Goal: Task Accomplishment & Management: Manage account settings

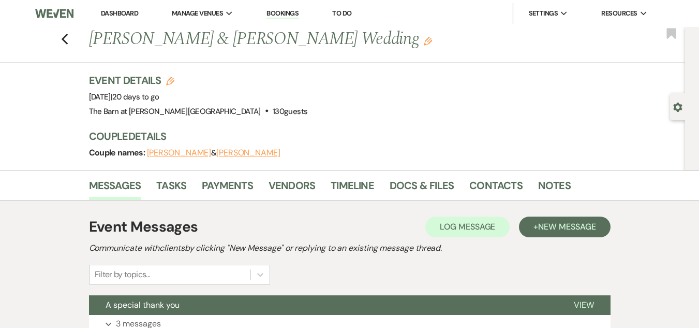
click at [113, 7] on li "Dashboard" at bounding box center [120, 13] width 48 height 21
click at [133, 10] on link "Dashboard" at bounding box center [119, 13] width 37 height 9
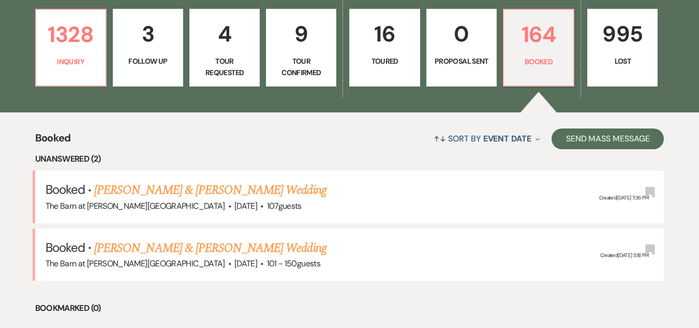
scroll to position [101, 0]
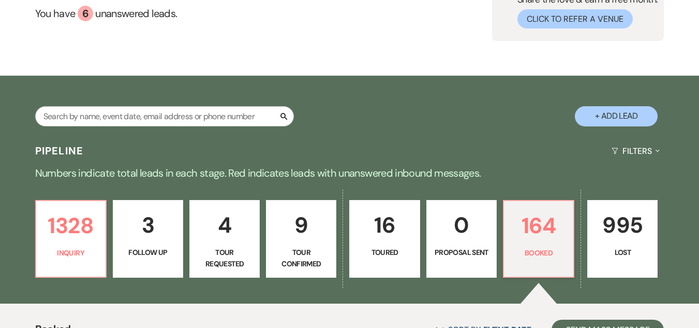
click at [116, 105] on div "Search + Add Lead" at bounding box center [349, 108] width 699 height 54
click at [118, 116] on input "text" at bounding box center [164, 116] width 259 height 20
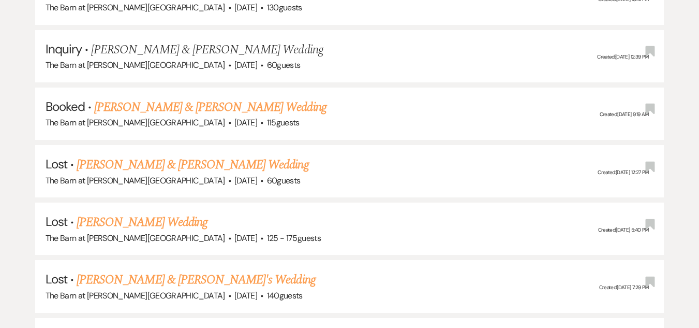
scroll to position [826, 0]
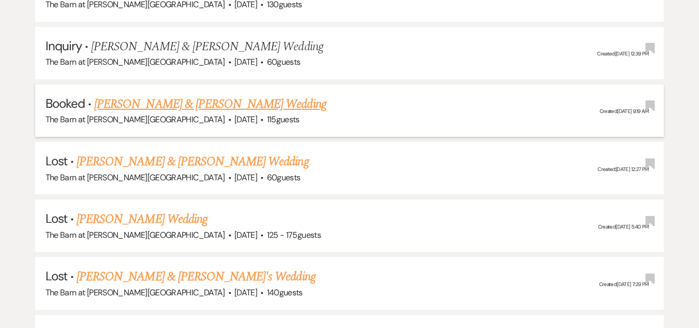
type input "[PERSON_NAME]"
click at [195, 106] on link "[PERSON_NAME] & [PERSON_NAME] Wedding" at bounding box center [210, 104] width 232 height 19
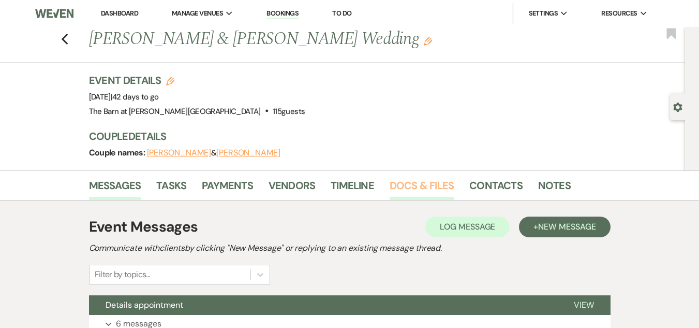
click at [414, 182] on link "Docs & Files" at bounding box center [422, 188] width 64 height 23
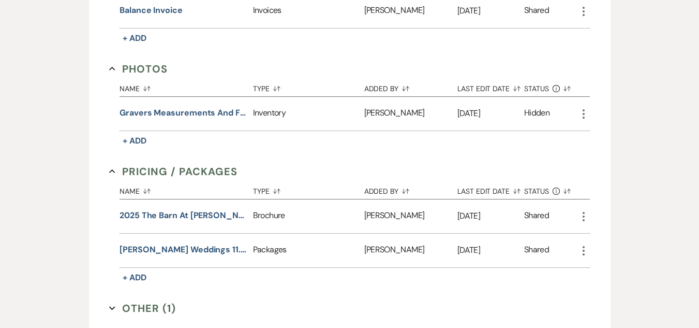
scroll to position [776, 0]
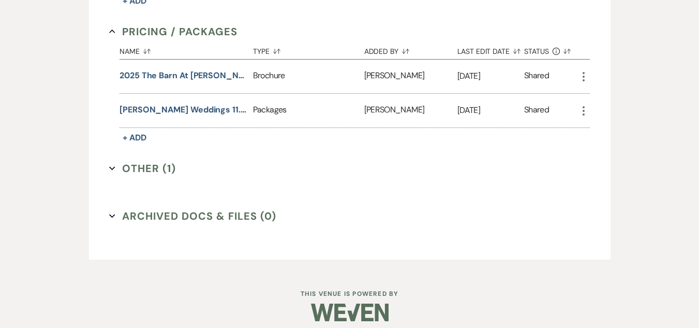
click at [135, 162] on button "Other (1) Expand" at bounding box center [142, 168] width 67 height 16
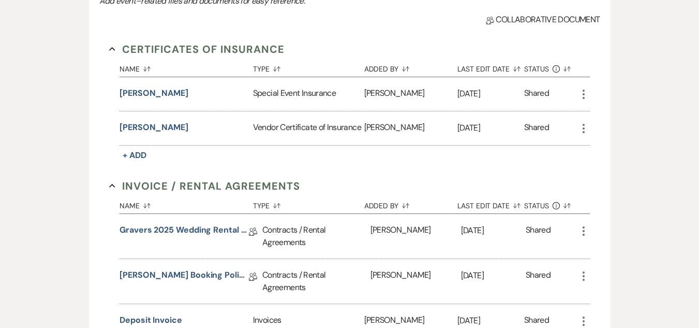
scroll to position [0, 0]
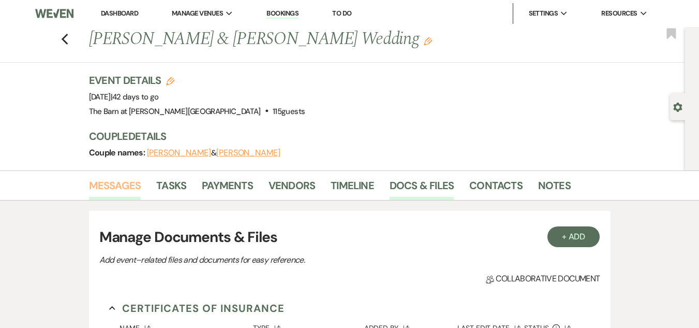
click at [111, 177] on link "Messages" at bounding box center [115, 188] width 52 height 23
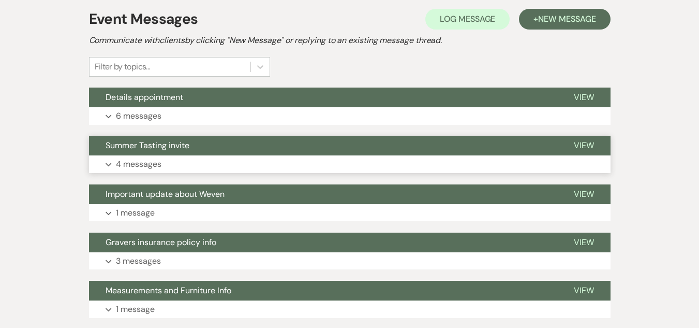
scroll to position [207, 0]
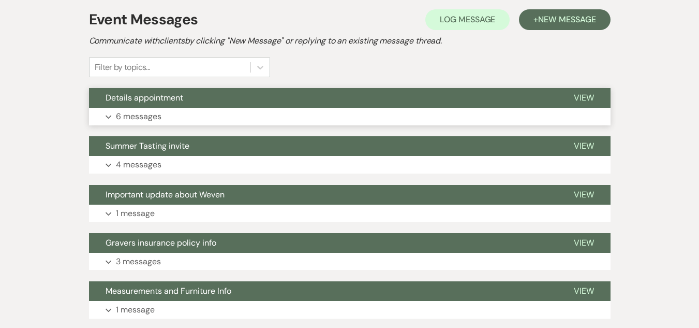
click at [150, 114] on p "6 messages" at bounding box center [139, 116] width 46 height 13
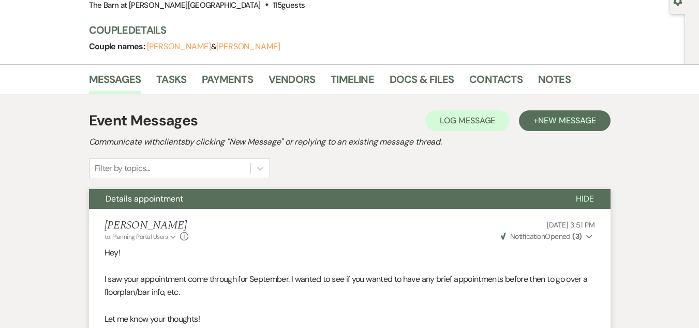
scroll to position [0, 0]
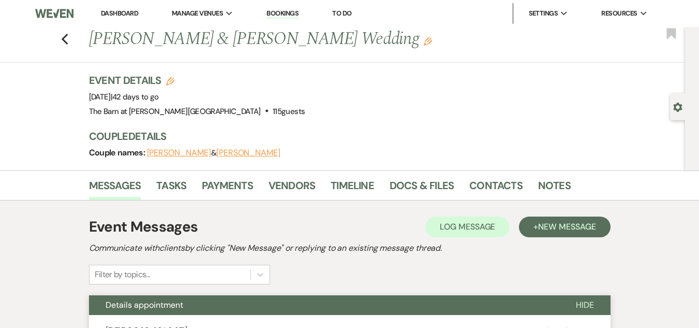
click at [107, 11] on link "Dashboard" at bounding box center [119, 13] width 37 height 9
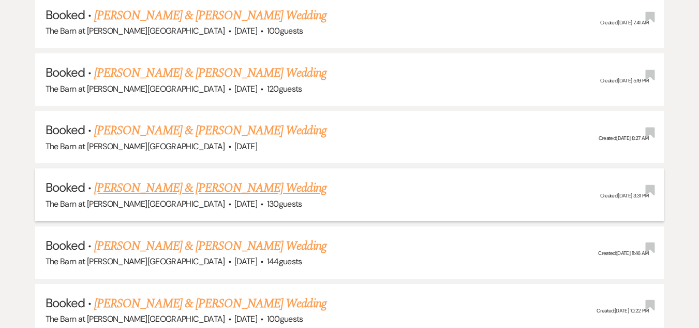
scroll to position [673, 0]
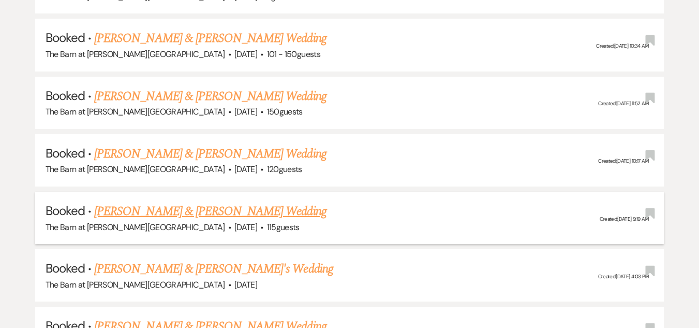
click at [289, 218] on link "[PERSON_NAME] & [PERSON_NAME] Wedding" at bounding box center [210, 211] width 232 height 19
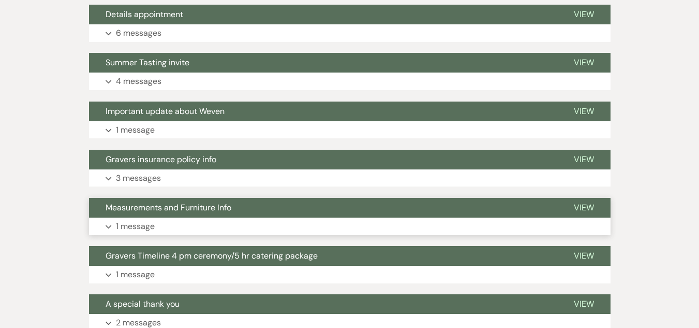
scroll to position [155, 0]
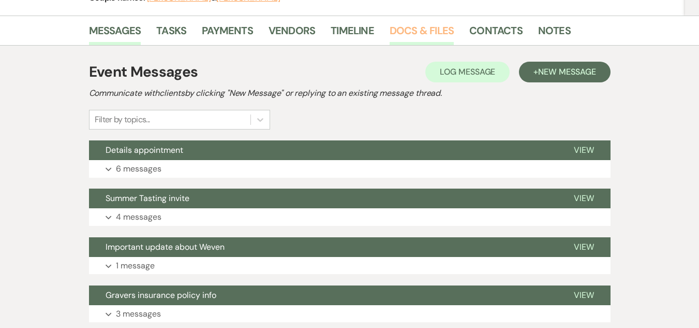
click at [443, 38] on link "Docs & Files" at bounding box center [422, 33] width 64 height 23
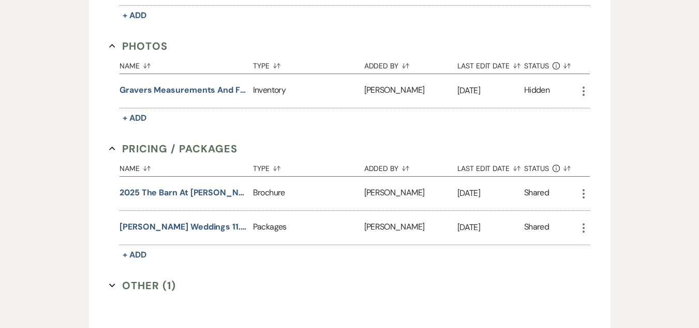
scroll to position [776, 0]
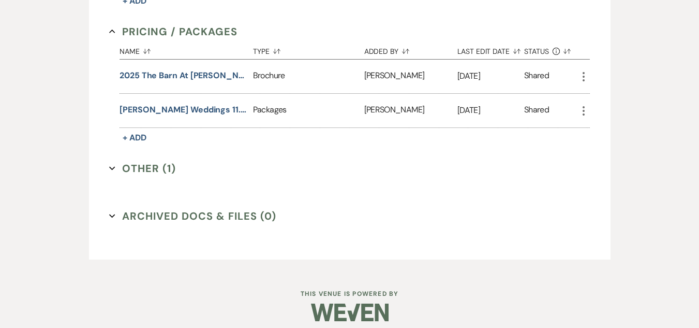
click at [130, 163] on button "Other (1) Expand" at bounding box center [142, 168] width 67 height 16
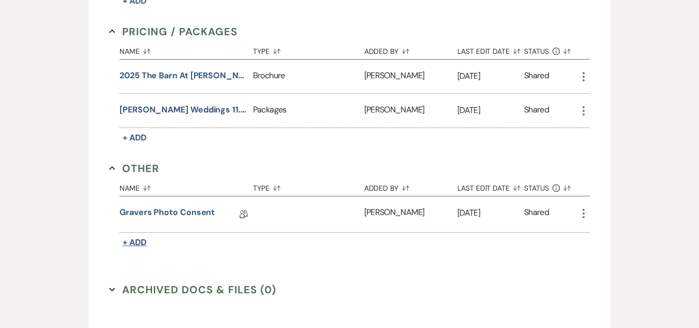
click at [134, 237] on span "+ Add" at bounding box center [135, 242] width 24 height 11
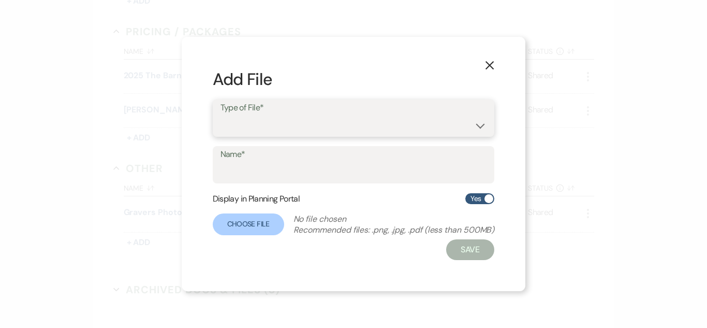
click at [267, 128] on select "Other" at bounding box center [354, 125] width 267 height 20
select select "0"
click at [221, 115] on select "Other" at bounding box center [354, 125] width 267 height 20
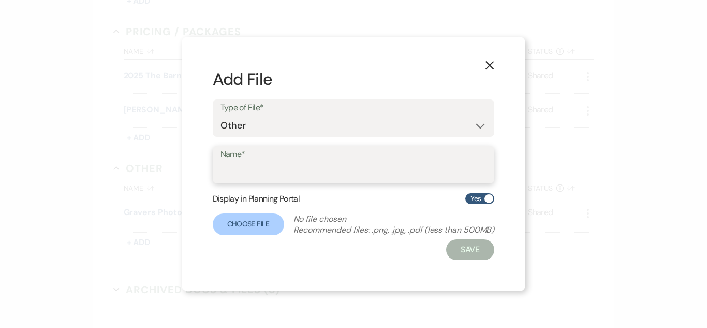
click at [258, 163] on input "Name*" at bounding box center [354, 172] width 267 height 20
click at [489, 69] on icon "X" at bounding box center [489, 65] width 9 height 9
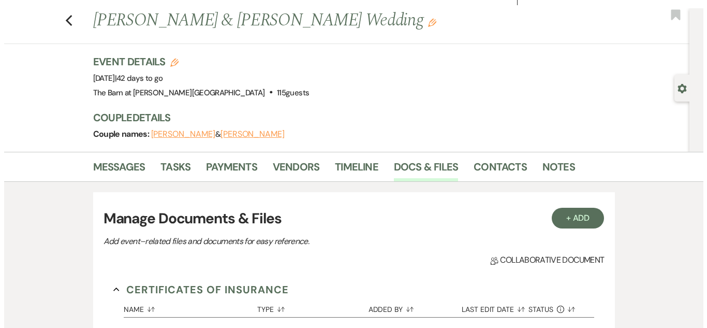
scroll to position [0, 0]
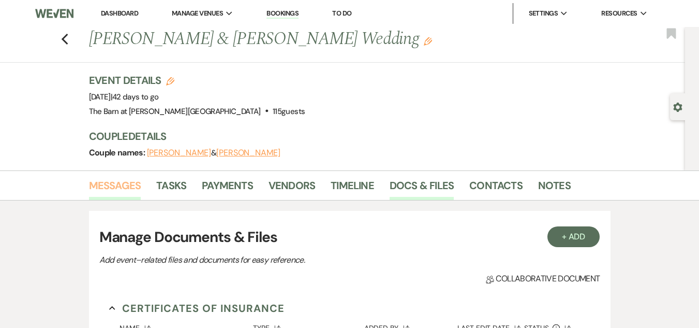
click at [96, 180] on link "Messages" at bounding box center [115, 188] width 52 height 23
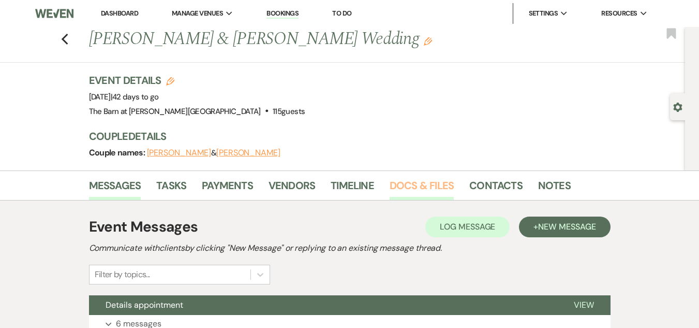
click at [450, 187] on link "Docs & Files" at bounding box center [422, 188] width 64 height 23
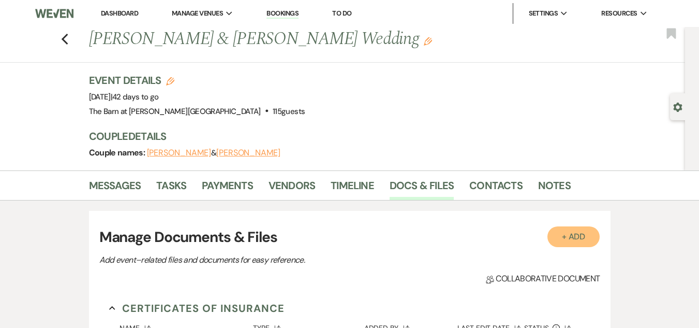
click at [556, 231] on button "+ Add" at bounding box center [574, 236] width 53 height 21
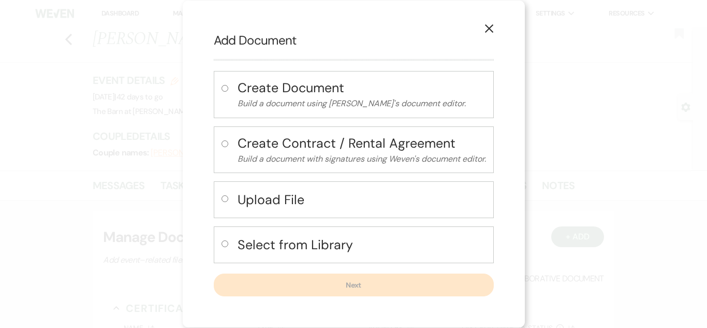
click at [244, 216] on div "Upload File" at bounding box center [354, 199] width 280 height 37
click at [244, 254] on h4 "Select from Library" at bounding box center [362, 245] width 248 height 18
radio input "true"
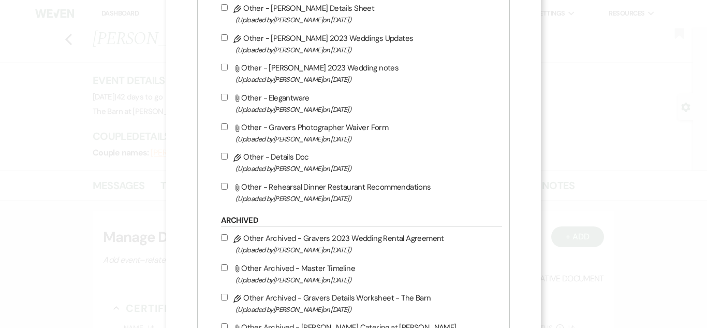
scroll to position [1974, 0]
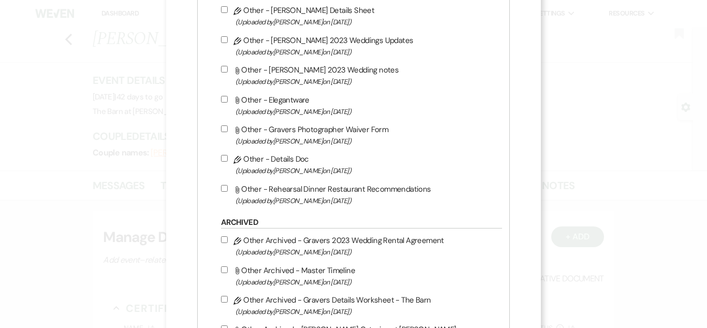
click at [221, 158] on input "Pencil Other - Details Doc (Uploaded by [PERSON_NAME] on [DATE] )" at bounding box center [224, 158] width 7 height 7
checkbox input "true"
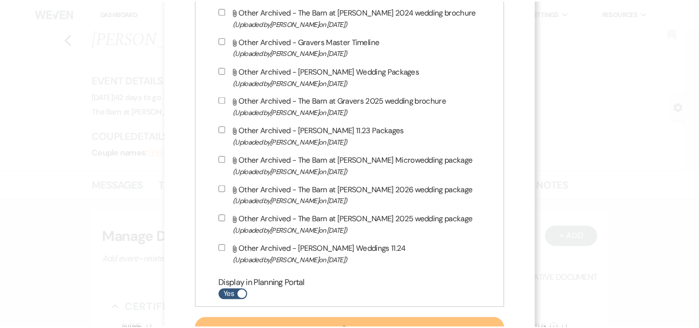
scroll to position [2515, 0]
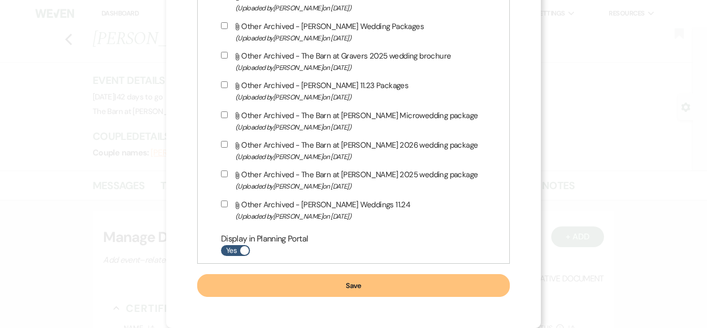
click at [409, 292] on button "Save" at bounding box center [353, 285] width 313 height 23
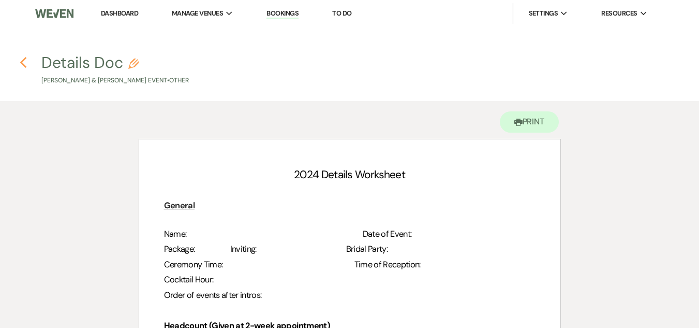
click at [22, 61] on use "button" at bounding box center [23, 62] width 7 height 11
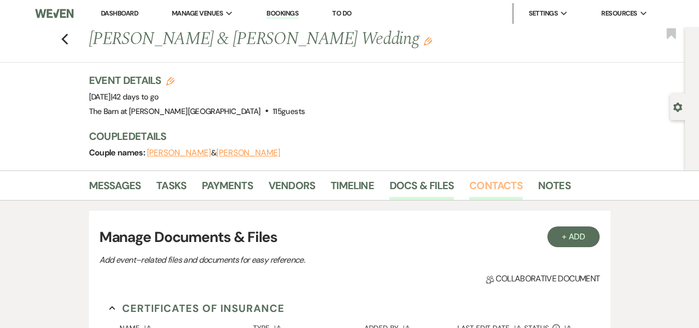
click at [483, 185] on link "Contacts" at bounding box center [495, 188] width 53 height 23
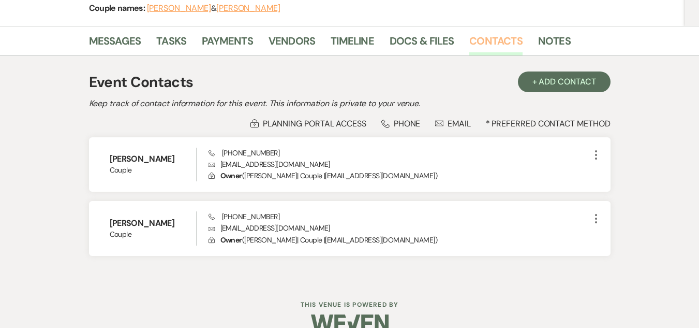
scroll to position [164, 0]
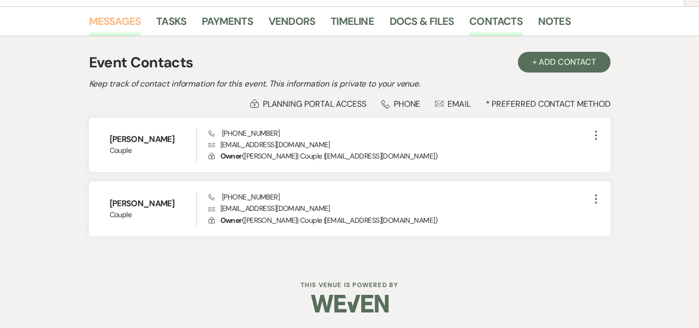
click at [114, 23] on link "Messages" at bounding box center [115, 24] width 52 height 23
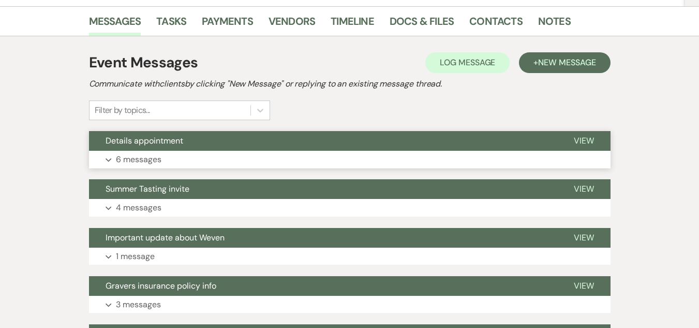
click at [208, 155] on button "Expand 6 messages" at bounding box center [350, 160] width 522 height 18
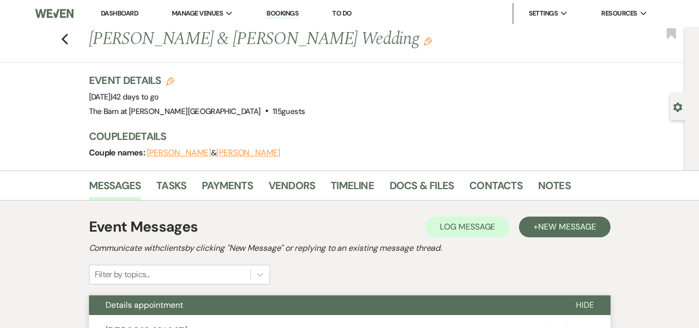
click at [459, 192] on li "Docs & Files" at bounding box center [430, 187] width 80 height 25
click at [443, 190] on link "Docs & Files" at bounding box center [422, 188] width 64 height 23
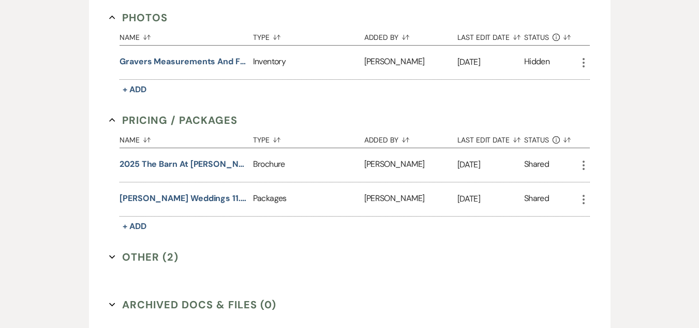
scroll to position [776, 0]
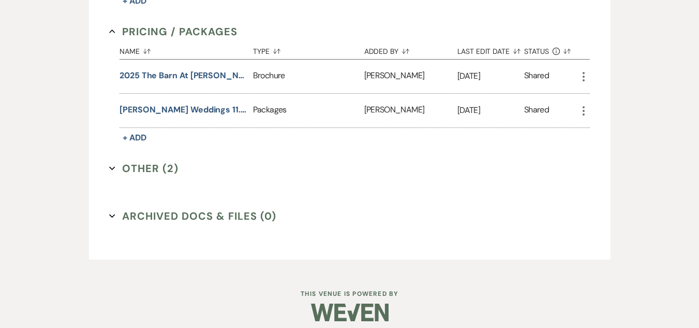
click at [136, 160] on button "Other (2) Expand" at bounding box center [143, 168] width 69 height 16
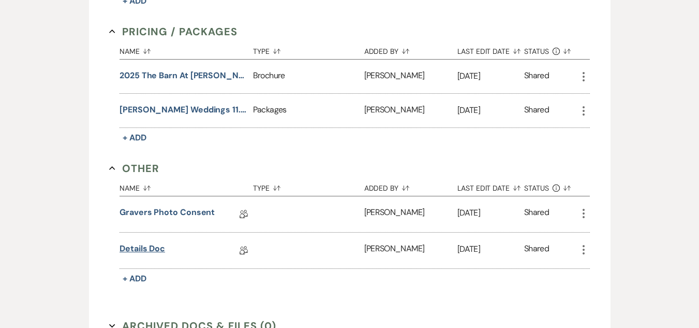
click at [142, 242] on link "Details Doc" at bounding box center [143, 250] width 46 height 16
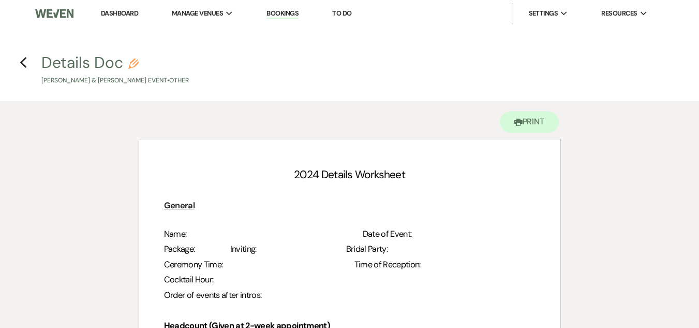
click at [185, 229] on span "Name:" at bounding box center [175, 233] width 23 height 11
click at [187, 232] on span "Name:" at bounding box center [175, 233] width 23 height 11
click at [188, 233] on span at bounding box center [187, 233] width 2 height 11
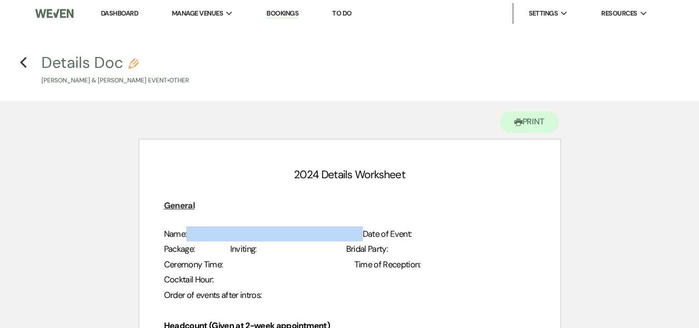
click at [188, 233] on span at bounding box center [187, 233] width 2 height 11
click at [188, 232] on span at bounding box center [187, 233] width 2 height 11
click at [188, 229] on span at bounding box center [187, 233] width 2 height 11
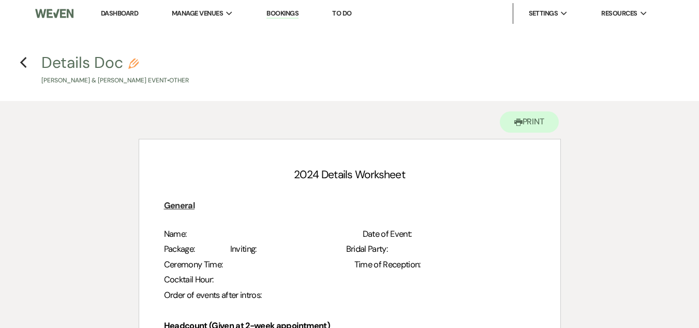
click at [224, 246] on h3 "Package: Inviting: Bridal Party:" at bounding box center [350, 248] width 372 height 15
click at [186, 233] on span "Name:" at bounding box center [175, 233] width 23 height 11
click at [24, 64] on icon "Previous" at bounding box center [24, 62] width 8 height 12
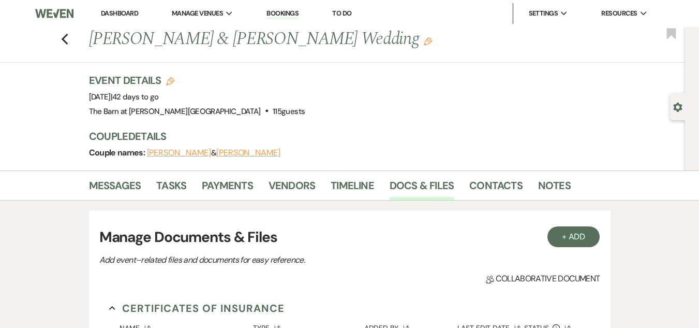
scroll to position [776, 0]
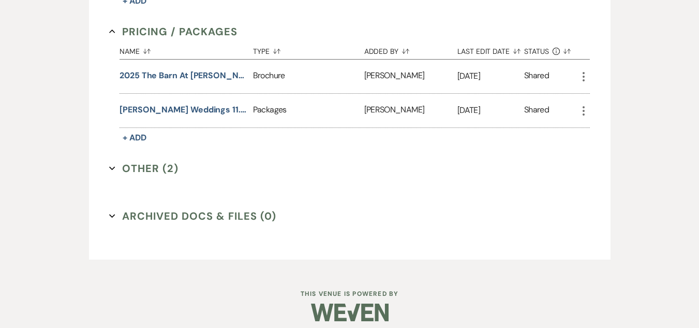
click at [162, 160] on button "Other (2) Expand" at bounding box center [143, 168] width 69 height 16
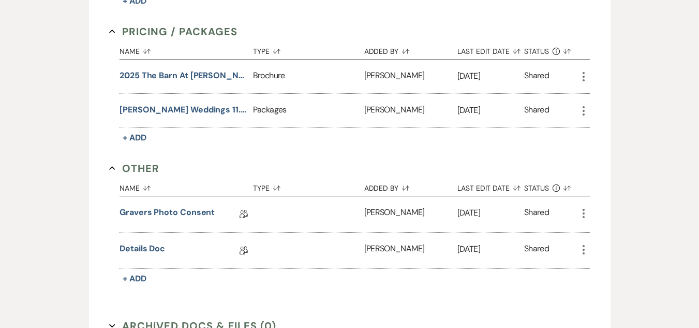
click at [580, 243] on icon "More" at bounding box center [584, 249] width 12 height 12
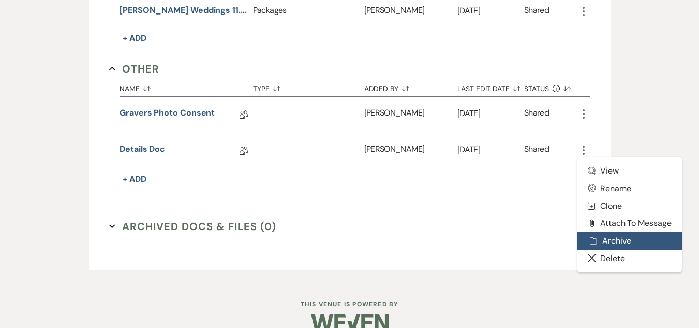
scroll to position [880, 0]
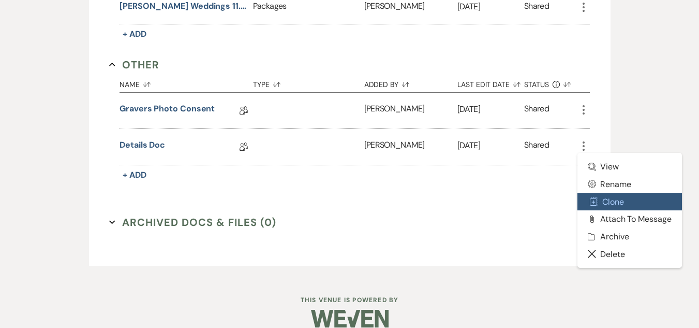
click at [615, 197] on button "Duplicate Clone" at bounding box center [630, 202] width 105 height 18
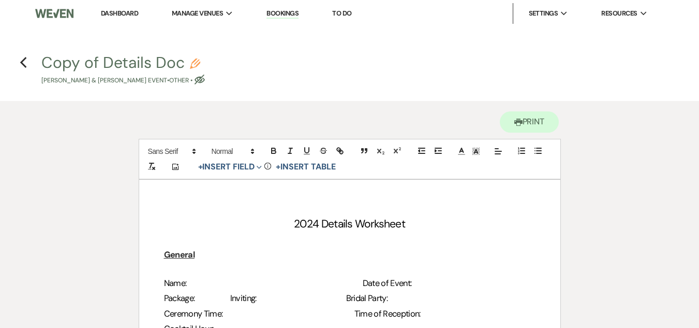
click at [194, 274] on p at bounding box center [350, 268] width 372 height 13
click at [187, 280] on span "Name:" at bounding box center [175, 282] width 23 height 11
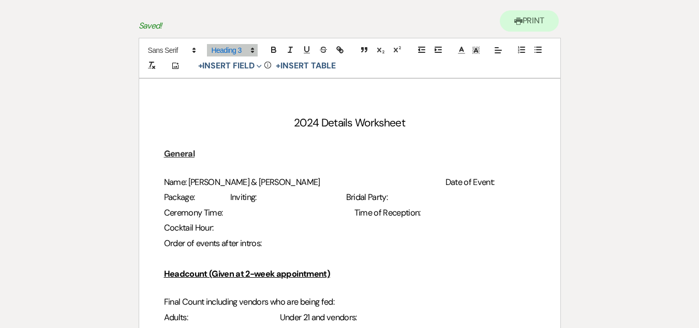
scroll to position [104, 0]
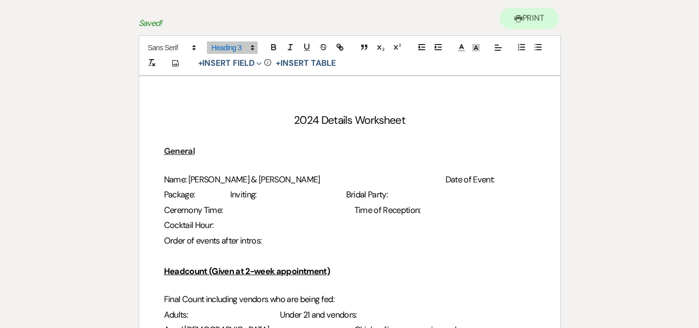
click at [191, 193] on span "Package:" at bounding box center [179, 194] width 31 height 11
click at [195, 190] on span "Package:" at bounding box center [179, 194] width 31 height 11
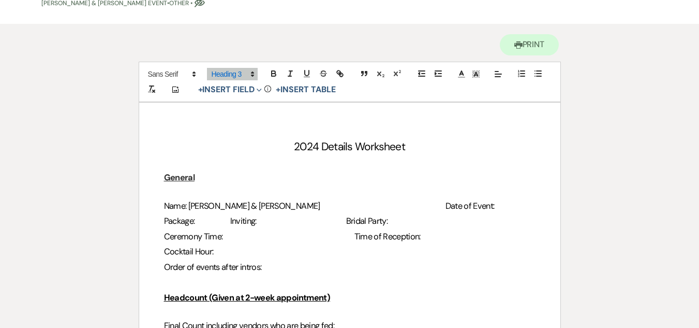
scroll to position [52, 0]
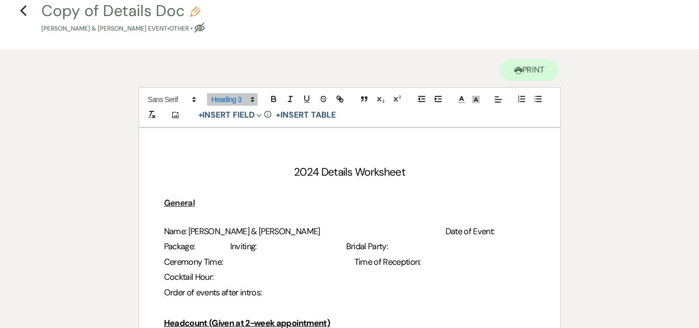
click at [257, 251] on span "Inviting:" at bounding box center [243, 246] width 26 height 11
click at [446, 231] on span "Date of Event:" at bounding box center [470, 231] width 49 height 11
click at [24, 12] on icon "Previous" at bounding box center [24, 11] width 8 height 12
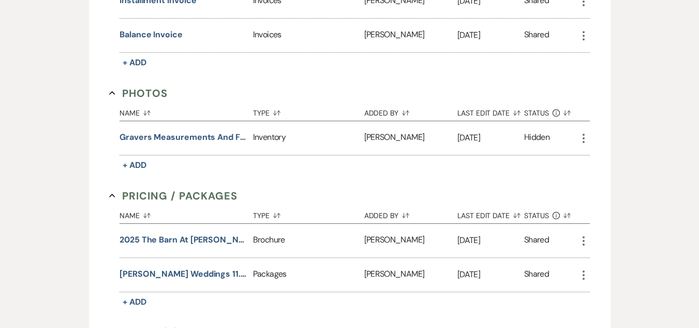
scroll to position [673, 0]
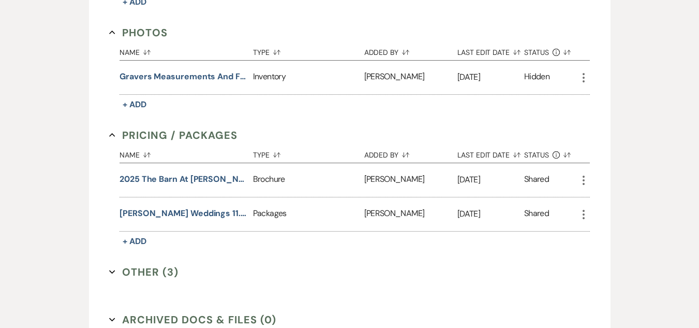
click at [135, 268] on button "Other (3) Expand" at bounding box center [143, 272] width 69 height 16
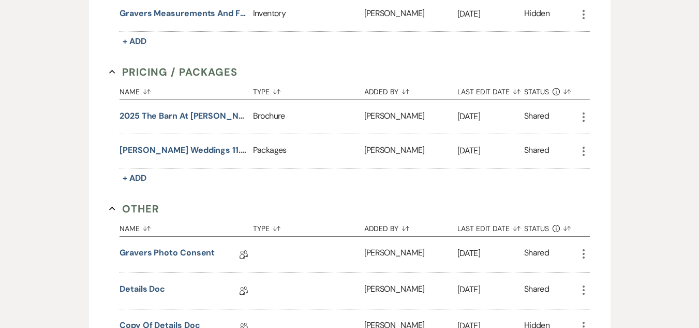
scroll to position [828, 0]
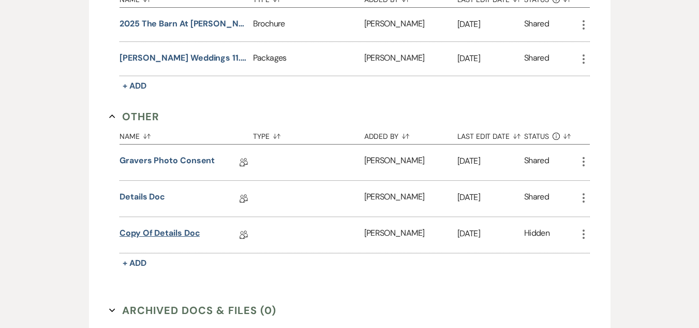
click at [157, 227] on link "Copy of Details Doc" at bounding box center [160, 235] width 80 height 16
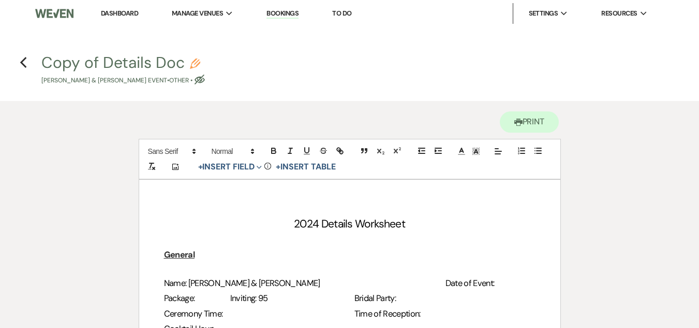
click at [431, 280] on h3 "Name: [PERSON_NAME] & [PERSON_NAME] Date of Event:" at bounding box center [350, 282] width 372 height 15
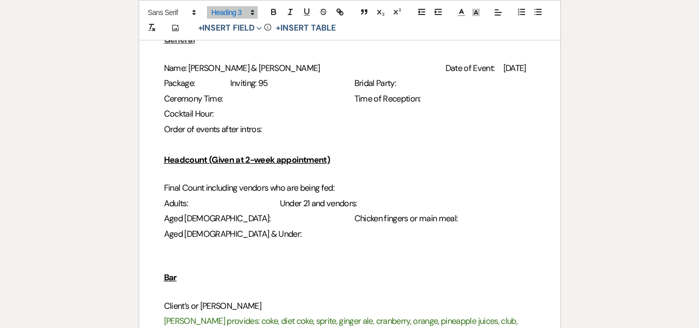
scroll to position [52, 0]
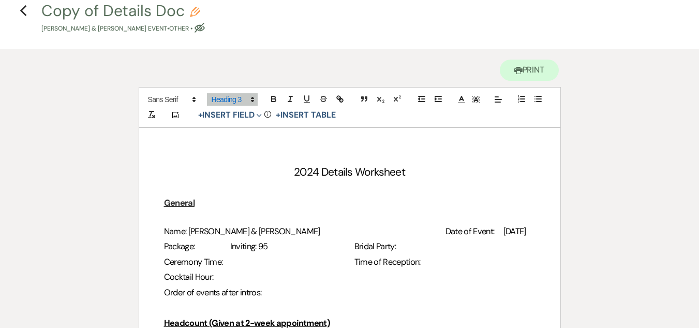
drag, startPoint x: 132, startPoint y: 26, endPoint x: 167, endPoint y: 30, distance: 34.9
click at [167, 30] on p "[PERSON_NAME] & [PERSON_NAME] Event • Other • Eye Blocked" at bounding box center [123, 29] width 164 height 10
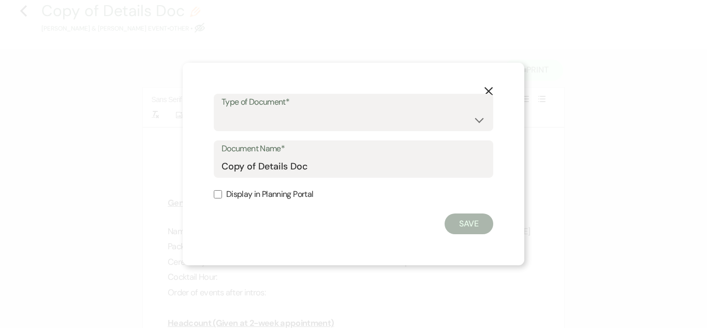
click at [24, 12] on div "X Type of Document* Special Event Insurance Vendor Certificate of Insurance Con…" at bounding box center [353, 164] width 707 height 328
click at [488, 91] on use "button" at bounding box center [489, 91] width 8 height 8
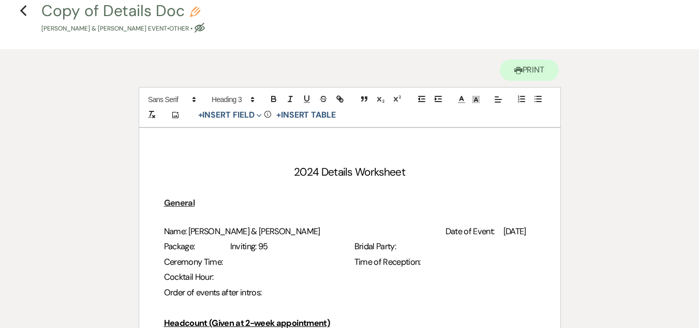
click at [31, 7] on h4 "Previous Copy of Details [PERSON_NAME] [PERSON_NAME] & [PERSON_NAME] Event • Ot…" at bounding box center [349, 17] width 699 height 34
click at [24, 9] on icon "Previous" at bounding box center [24, 11] width 8 height 12
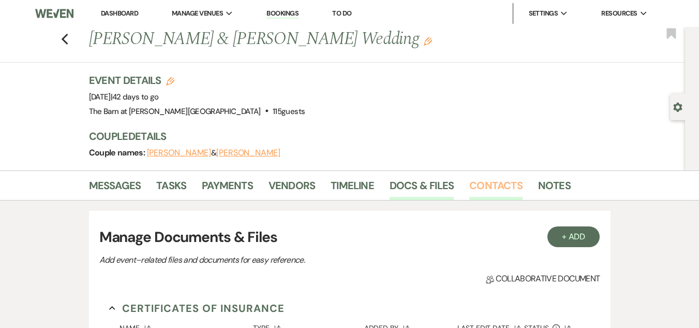
click at [501, 187] on link "Contacts" at bounding box center [495, 188] width 53 height 23
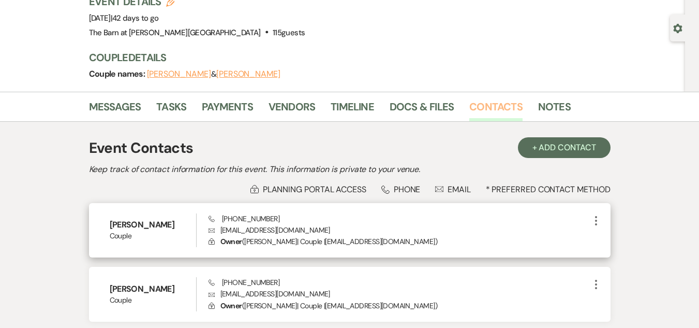
scroll to position [155, 0]
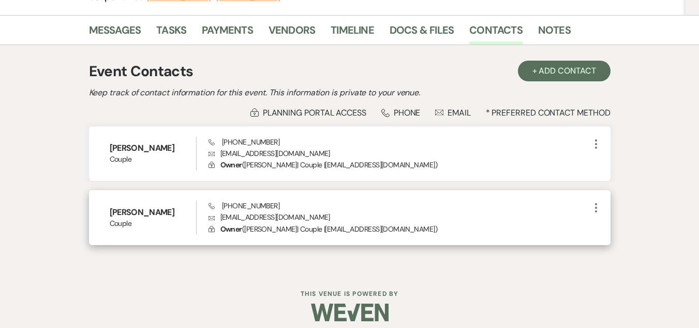
drag, startPoint x: 281, startPoint y: 229, endPoint x: 307, endPoint y: 229, distance: 26.4
click at [307, 229] on p "Lock Owner ( [PERSON_NAME] | Couple | [EMAIL_ADDRESS][DOMAIN_NAME] )" at bounding box center [399, 228] width 381 height 11
copy p "[PERSON_NAME]"
drag, startPoint x: 319, startPoint y: 215, endPoint x: 218, endPoint y: 214, distance: 100.4
click at [218, 214] on p "Envelope [EMAIL_ADDRESS][DOMAIN_NAME]" at bounding box center [399, 216] width 381 height 11
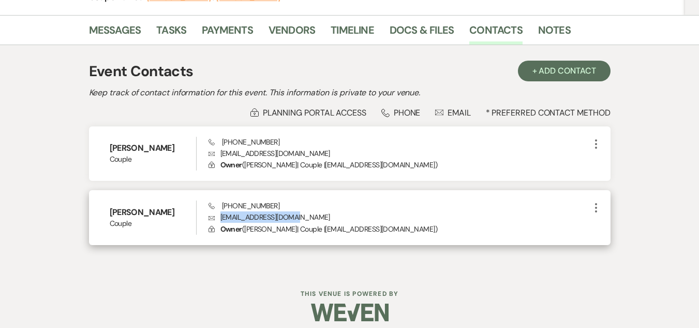
copy p "[EMAIL_ADDRESS][DOMAIN_NAME]"
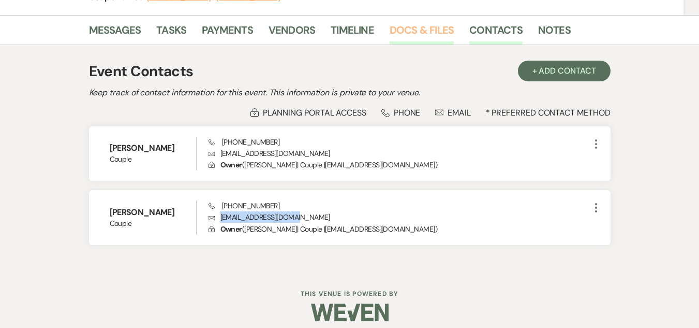
click at [434, 37] on link "Docs & Files" at bounding box center [422, 33] width 64 height 23
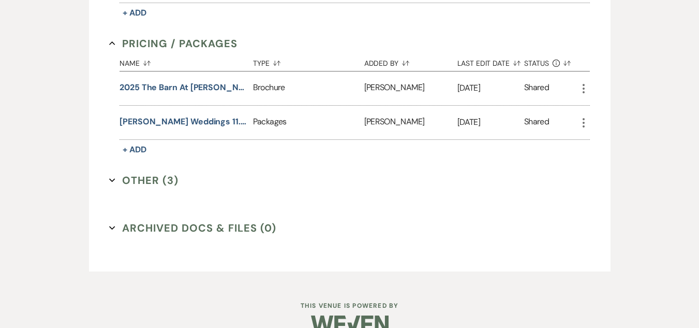
scroll to position [776, 0]
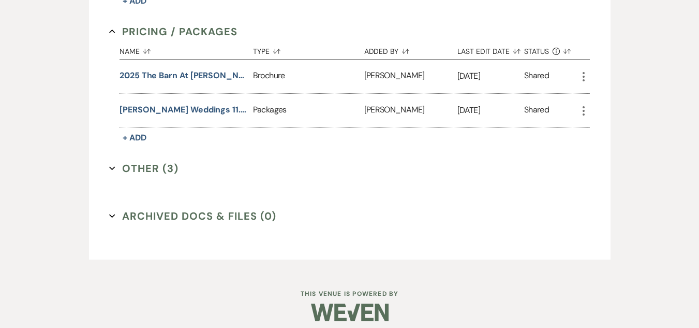
click at [138, 162] on button "Other (3) Expand" at bounding box center [143, 168] width 69 height 16
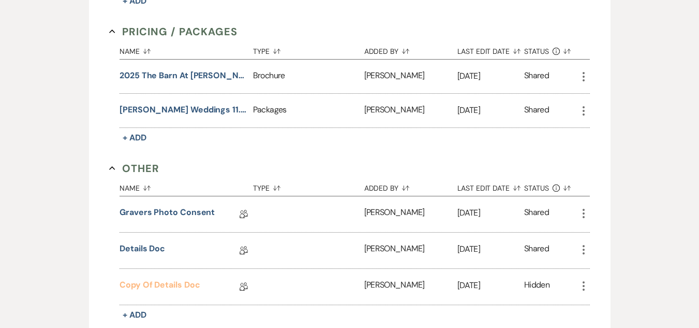
click at [166, 282] on link "Copy of Details Doc" at bounding box center [160, 286] width 80 height 16
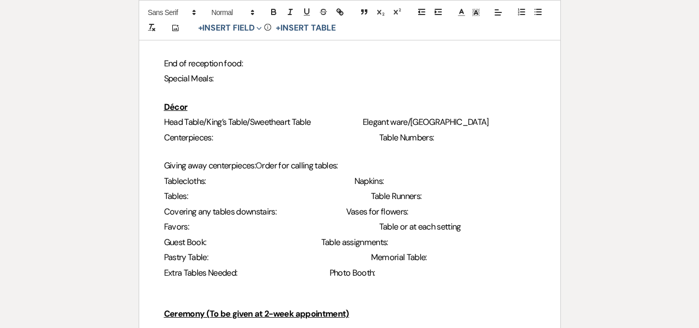
scroll to position [776, 0]
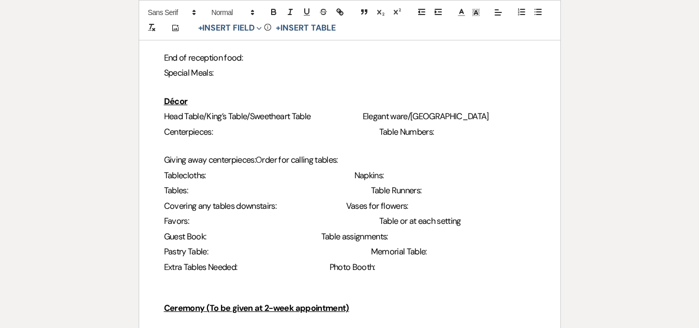
click at [216, 177] on span at bounding box center [226, 175] width 25 height 11
click at [197, 193] on span at bounding box center [217, 190] width 41 height 11
click at [355, 174] on span "Napkins:" at bounding box center [370, 175] width 30 height 11
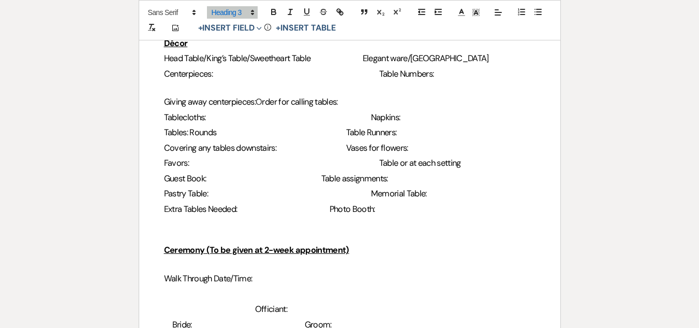
scroll to position [932, 0]
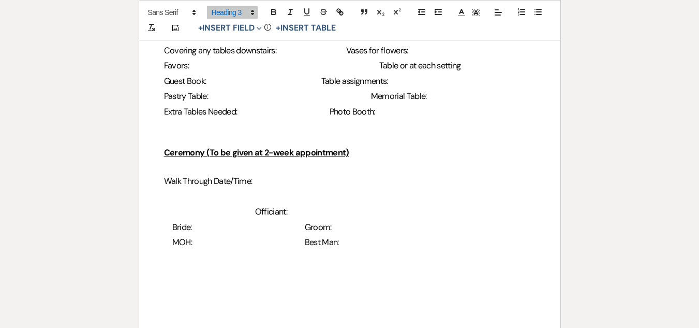
click at [238, 110] on span "Extra Tables Needed:" at bounding box center [201, 111] width 74 height 11
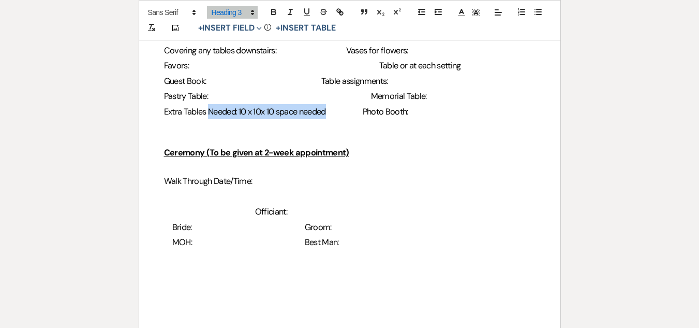
drag, startPoint x: 330, startPoint y: 107, endPoint x: 209, endPoint y: 111, distance: 120.7
click at [209, 111] on span "Extra Tables Needed: 10 x 10x 10 space needed" at bounding box center [245, 111] width 162 height 11
click at [301, 112] on h3 "Extra Tables Photo Booth:" at bounding box center [350, 111] width 372 height 15
drag, startPoint x: 328, startPoint y: 113, endPoint x: 294, endPoint y: 116, distance: 34.3
click at [294, 116] on span "Photo Booth:Needed: 10 x 10x 10 space needed" at bounding box center [332, 111] width 170 height 11
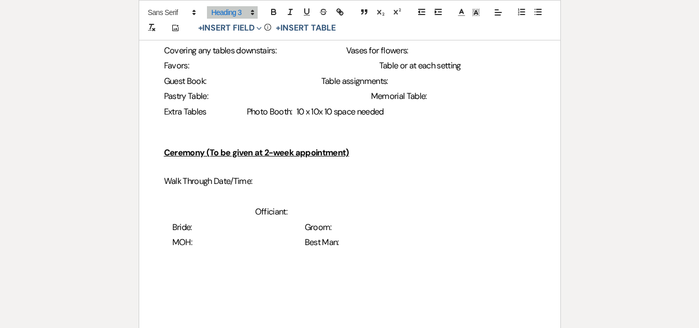
click at [211, 110] on h3 "Extra Tables Photo Booth: 10 x 10x 10 space needed" at bounding box center [350, 111] width 372 height 15
click at [273, 114] on span "Photo Booth: 10 x 10x 10 space needed" at bounding box center [340, 111] width 137 height 11
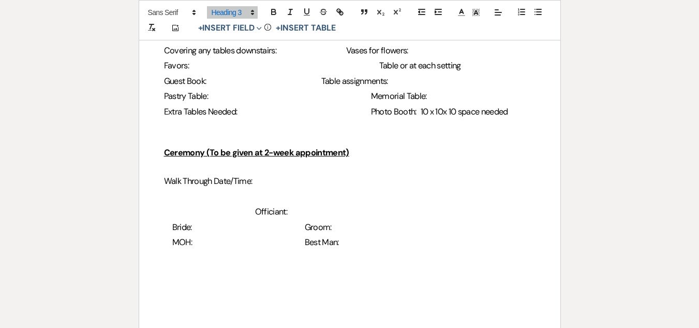
click at [513, 112] on h3 "Extra Tables Needed: Photo Booth: 10 x 10x 10 space needed" at bounding box center [350, 111] width 372 height 15
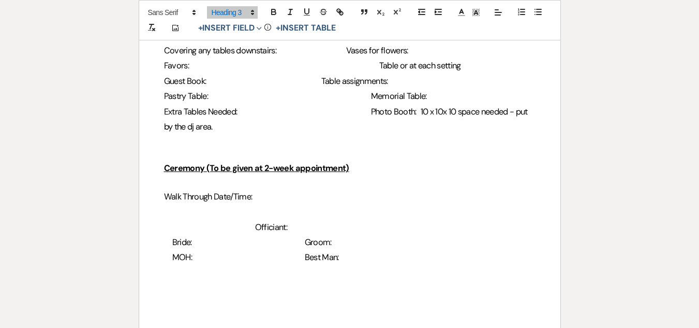
click at [362, 112] on h3 "Extra Tables Needed: Photo Booth: 10 x 10x 10 space needed - put by the dj area." at bounding box center [350, 119] width 372 height 31
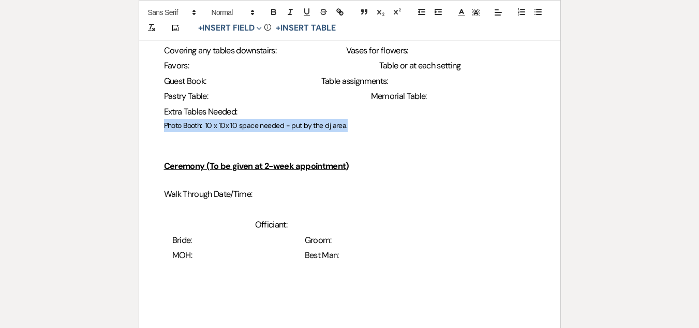
drag, startPoint x: 354, startPoint y: 124, endPoint x: 159, endPoint y: 126, distance: 194.1
click at [159, 126] on div "2024 Details Worksheet General Name: [PERSON_NAME] & [PERSON_NAME] Date of Even…" at bounding box center [349, 33] width 421 height 1571
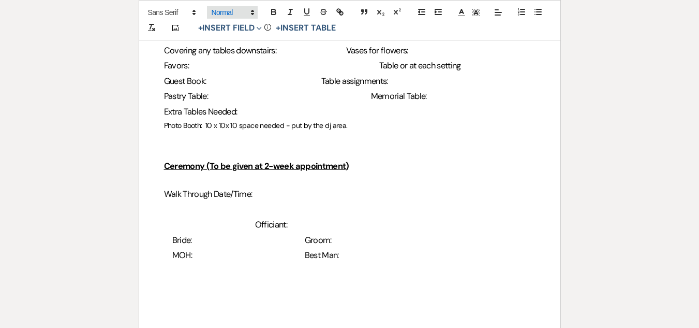
click at [223, 11] on span at bounding box center [232, 12] width 51 height 12
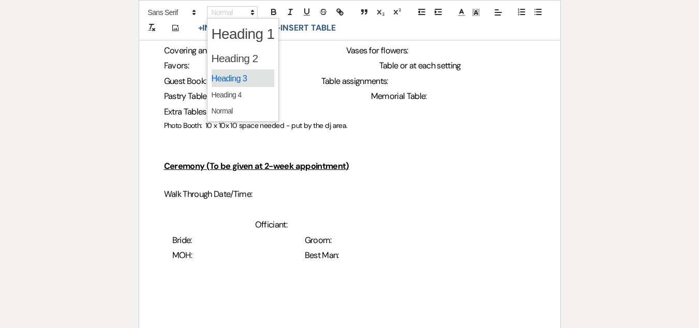
click at [252, 78] on span at bounding box center [243, 78] width 63 height 18
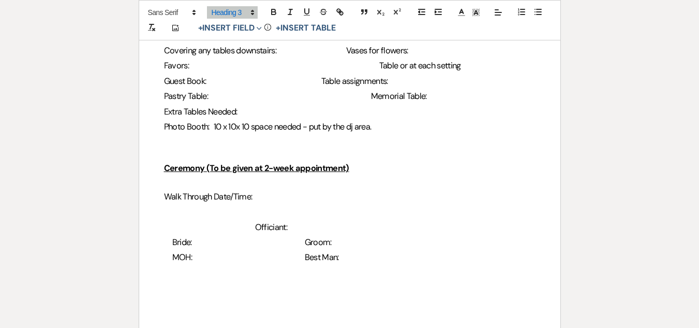
click at [402, 174] on h3 "Ceremony (To be given at 2-week appointment)" at bounding box center [350, 167] width 372 height 15
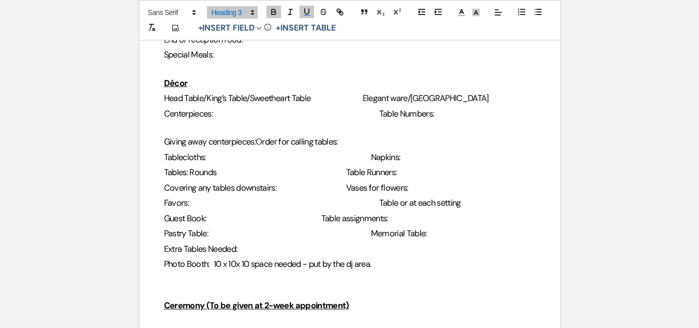
scroll to position [776, 0]
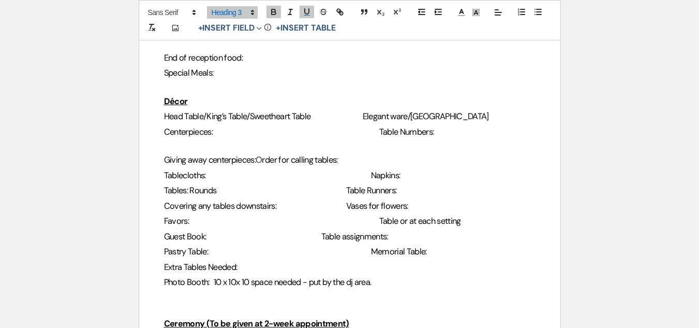
click at [217, 133] on span at bounding box center [222, 131] width 18 height 11
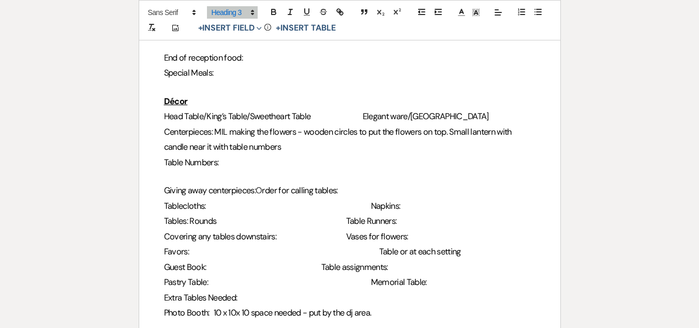
click at [229, 164] on h3 "Table Numbers:" at bounding box center [350, 162] width 372 height 15
click at [195, 175] on p at bounding box center [350, 176] width 372 height 13
drag, startPoint x: 152, startPoint y: 188, endPoint x: 372, endPoint y: 185, distance: 219.5
click at [372, 185] on div "2024 Details Worksheet General Name: [PERSON_NAME] & [PERSON_NAME] Date of Even…" at bounding box center [349, 205] width 421 height 1604
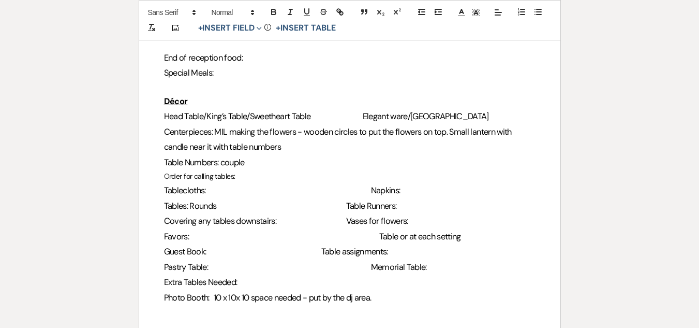
click at [226, 175] on span "rder for calling tables:" at bounding box center [202, 175] width 66 height 9
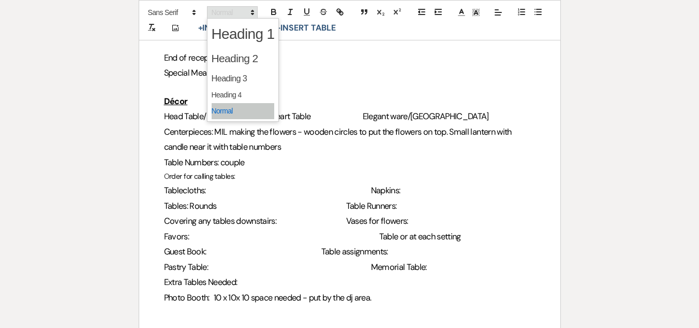
click at [224, 8] on span at bounding box center [232, 12] width 51 height 12
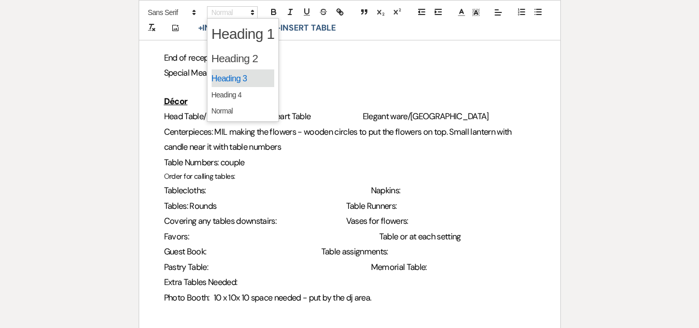
click at [243, 80] on span at bounding box center [243, 78] width 63 height 18
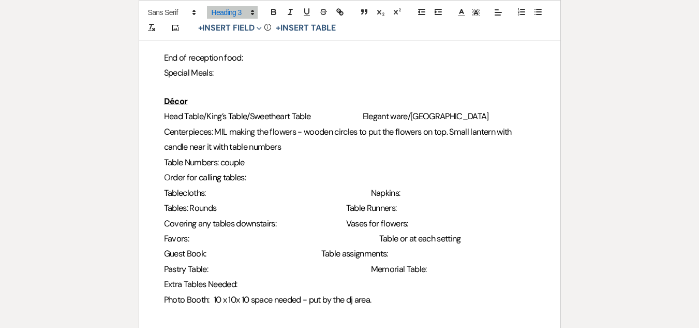
click at [284, 186] on h3 "Tablecloths: Napkins:" at bounding box center [350, 192] width 372 height 15
click at [277, 225] on span "Covering any tables downstairs:" at bounding box center [220, 223] width 113 height 11
click at [380, 210] on span "Table Runners:" at bounding box center [371, 207] width 51 height 11
click at [388, 225] on span "Vases for flowers:" at bounding box center [394, 223] width 62 height 11
click at [197, 235] on span at bounding box center [222, 238] width 50 height 11
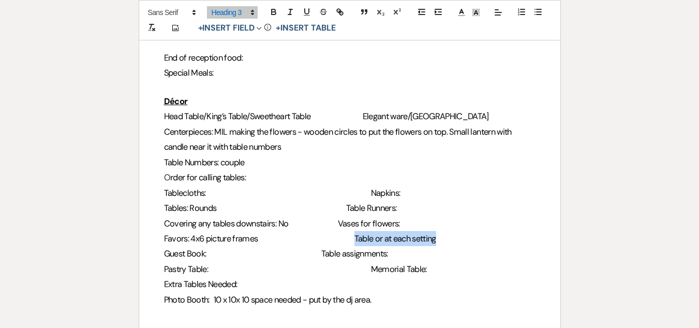
drag, startPoint x: 440, startPoint y: 232, endPoint x: 347, endPoint y: 237, distance: 92.8
click at [347, 237] on h3 "Favors: 4x6 picture frames Table or at each setting" at bounding box center [350, 238] width 372 height 15
click at [207, 254] on span "Guest Book:" at bounding box center [185, 253] width 42 height 11
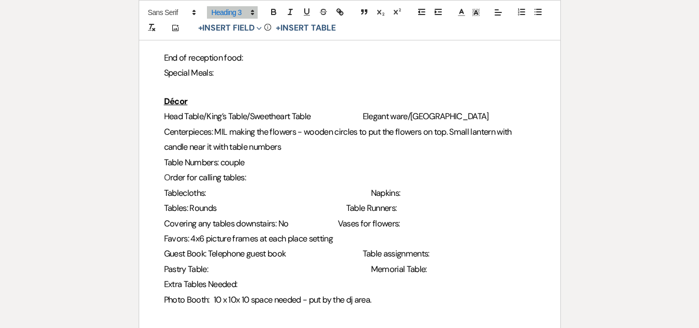
click at [435, 254] on h3 "Guest Book: Telephone guest book Table assignments:" at bounding box center [350, 253] width 372 height 15
click at [429, 266] on h3 "Pastry Table: Memorial Table:" at bounding box center [350, 268] width 372 height 15
click at [213, 270] on span at bounding box center [219, 268] width 22 height 11
click at [240, 275] on h3 "Pastry Table: No Memorial Table: No" at bounding box center [350, 268] width 372 height 15
click at [244, 290] on h3 "Extra Tables Needed:" at bounding box center [350, 283] width 372 height 15
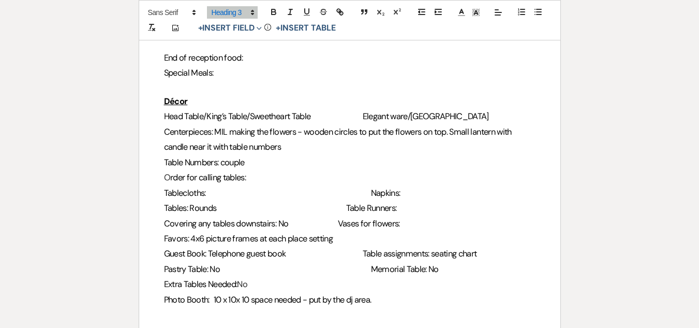
click at [366, 209] on h3 "Tables: Rounds Table Runners:" at bounding box center [350, 207] width 372 height 15
click at [371, 195] on span "Napkins:" at bounding box center [386, 192] width 30 height 11
click at [376, 115] on h3 "Head Table/King’s Table/Sweetheart Table Elegant ware/[GEOGRAPHIC_DATA]" at bounding box center [350, 116] width 372 height 15
click at [420, 168] on h3 "Table Numbers: couple" at bounding box center [350, 162] width 372 height 15
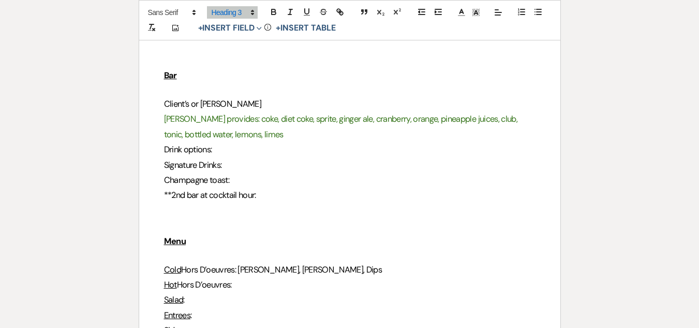
scroll to position [362, 0]
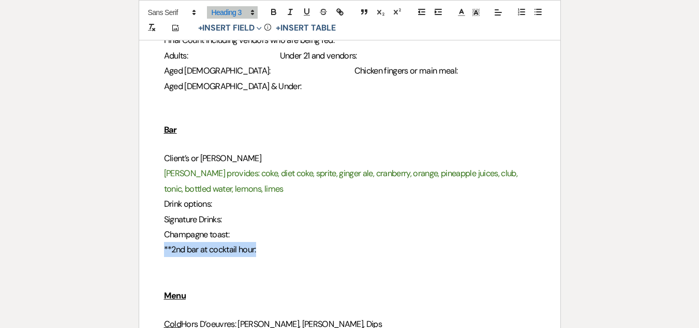
drag, startPoint x: 269, startPoint y: 251, endPoint x: 154, endPoint y: 254, distance: 115.0
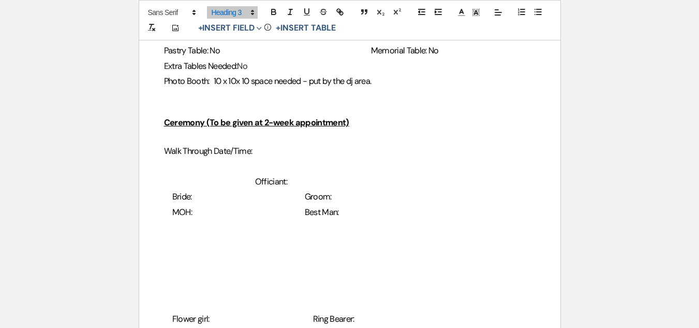
scroll to position [1139, 0]
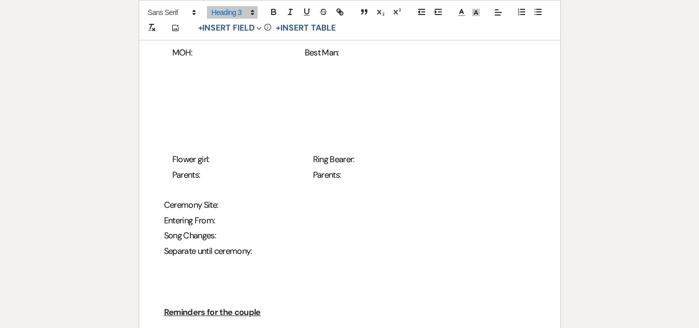
click at [226, 191] on h3 at bounding box center [350, 189] width 372 height 15
click at [228, 205] on h3 "Ceremony Site:" at bounding box center [350, 204] width 372 height 15
click at [261, 255] on h3 "Separate until ceremony:" at bounding box center [350, 250] width 372 height 15
click at [234, 225] on h3 "Entering From:" at bounding box center [350, 220] width 372 height 15
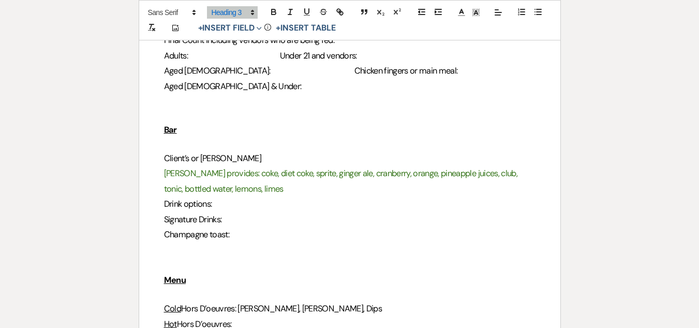
scroll to position [0, 0]
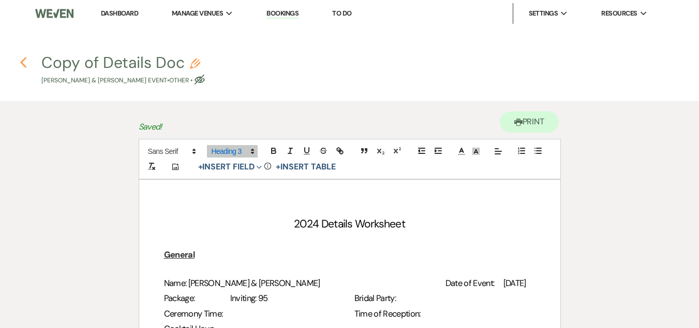
click at [21, 62] on use "button" at bounding box center [23, 62] width 7 height 11
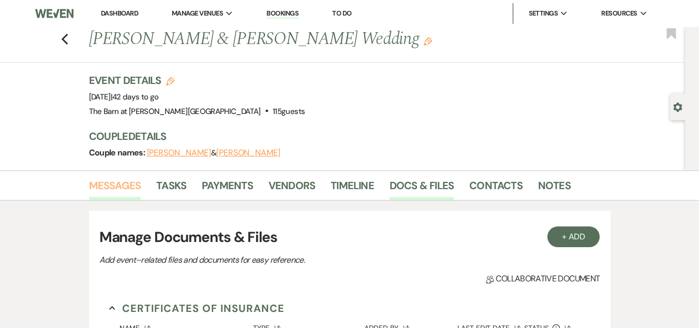
click at [100, 190] on link "Messages" at bounding box center [115, 188] width 52 height 23
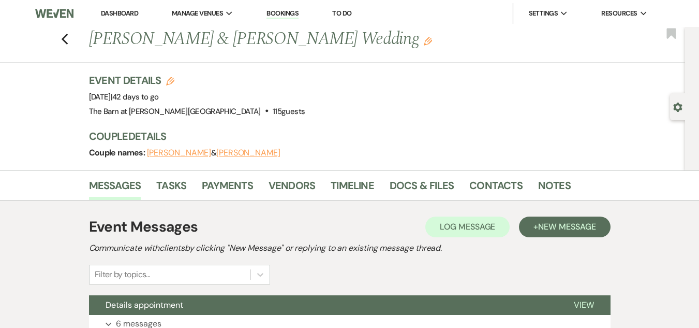
click at [107, 13] on link "Dashboard" at bounding box center [119, 13] width 37 height 9
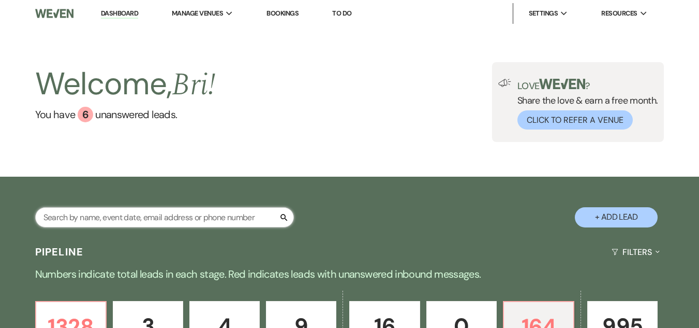
click at [157, 219] on input "text" at bounding box center [164, 217] width 259 height 20
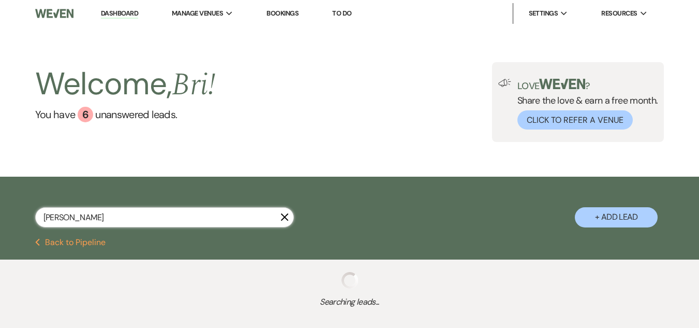
type input "[PERSON_NAME]"
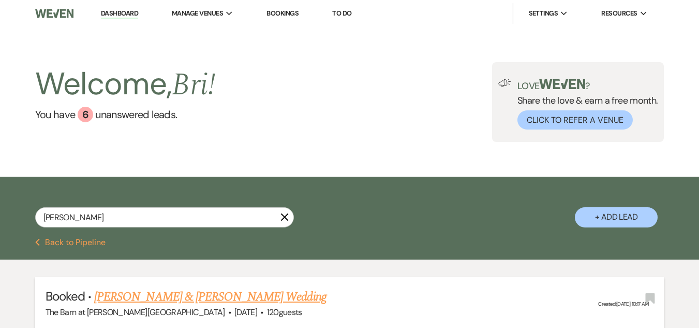
click at [187, 291] on link "[PERSON_NAME] & [PERSON_NAME] Wedding" at bounding box center [210, 296] width 232 height 19
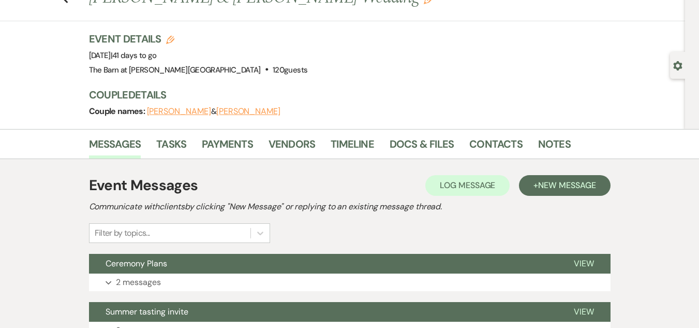
scroll to position [155, 0]
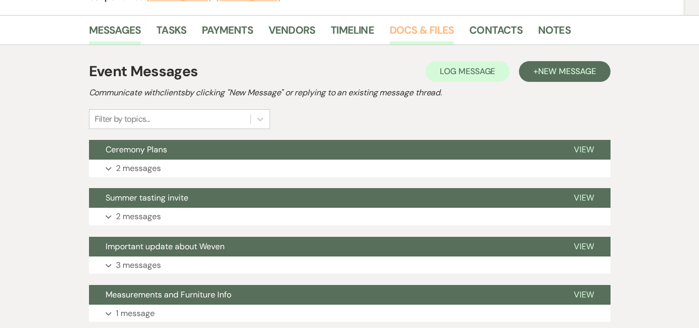
click at [431, 28] on link "Docs & Files" at bounding box center [422, 33] width 64 height 23
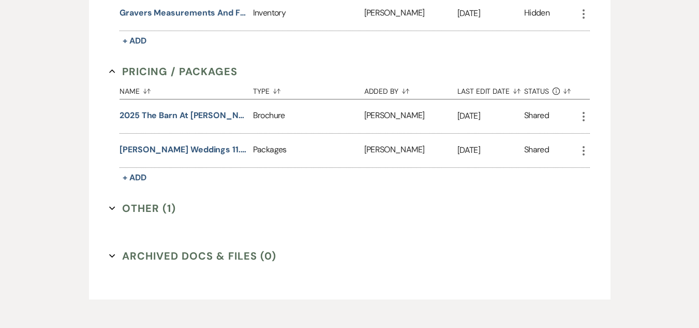
scroll to position [676, 0]
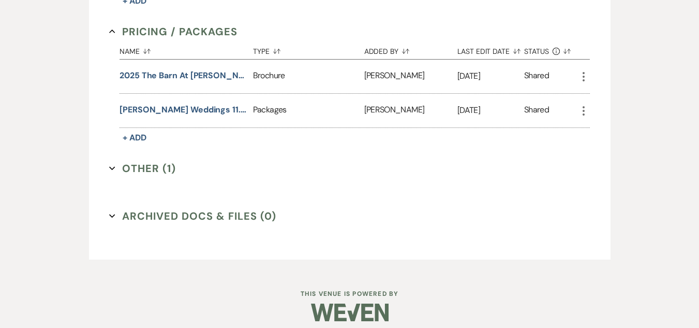
click at [155, 165] on button "Other (1) Expand" at bounding box center [142, 168] width 67 height 16
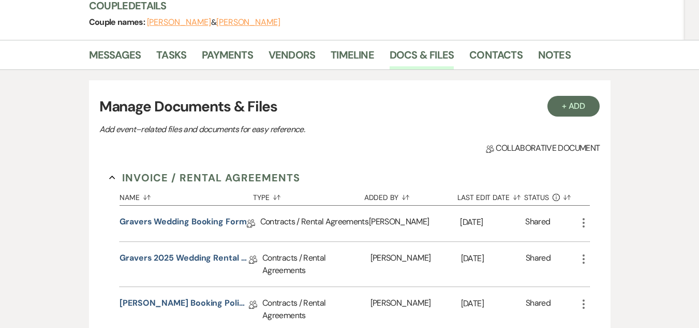
scroll to position [3, 0]
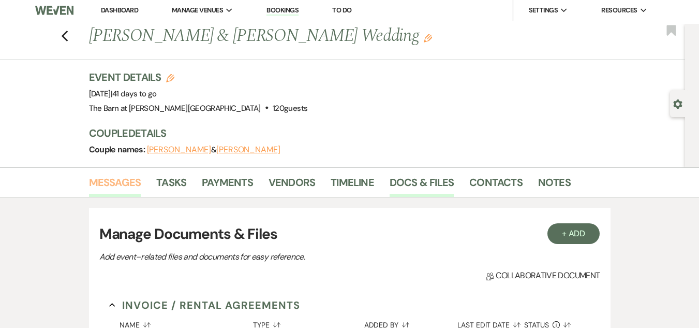
click at [123, 184] on link "Messages" at bounding box center [115, 185] width 52 height 23
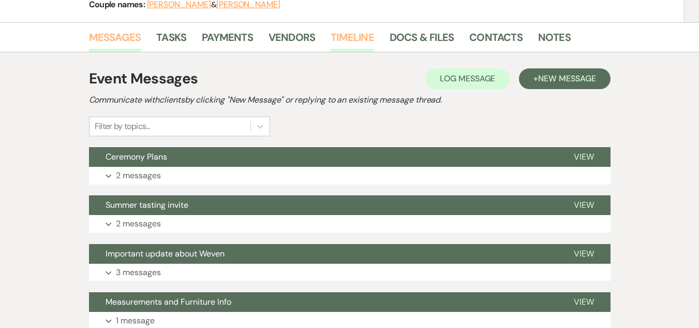
scroll to position [158, 0]
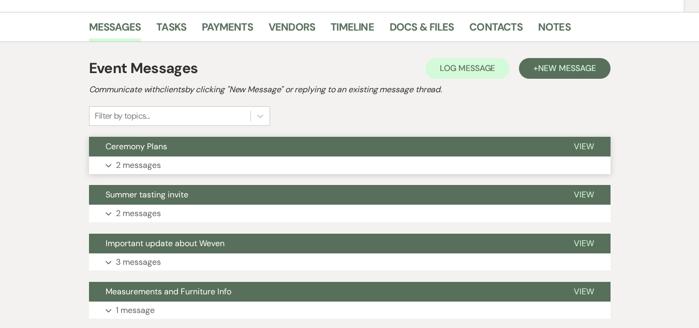
click at [153, 153] on button "Ceremony Plans" at bounding box center [323, 147] width 468 height 20
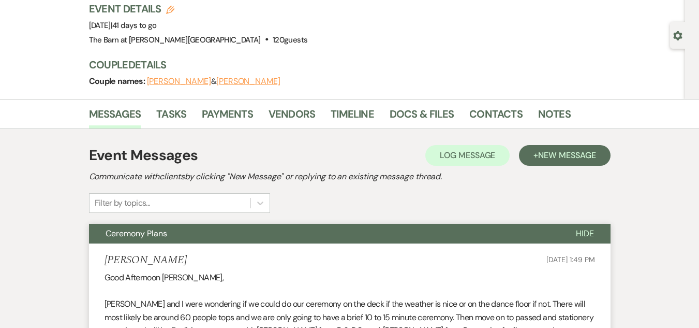
scroll to position [0, 0]
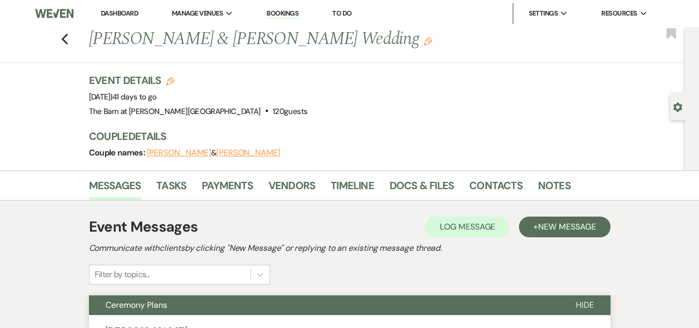
click at [131, 15] on link "Dashboard" at bounding box center [119, 13] width 37 height 9
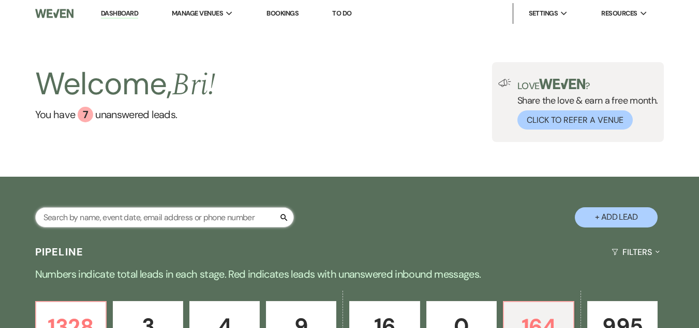
click at [169, 210] on input "text" at bounding box center [164, 217] width 259 height 20
click at [169, 218] on input "text" at bounding box center [164, 217] width 259 height 20
type input "[PERSON_NAME]"
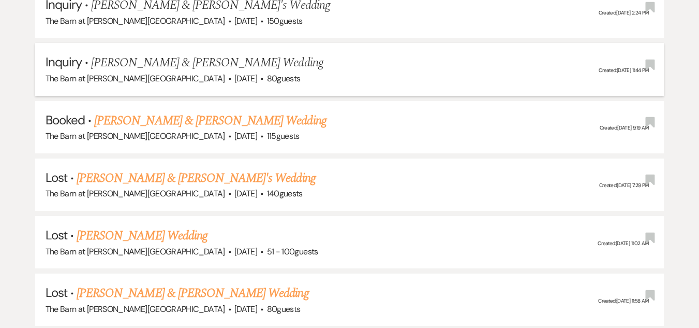
scroll to position [466, 0]
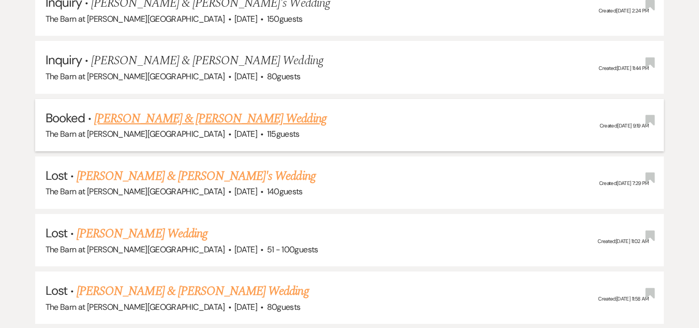
click at [199, 109] on link "[PERSON_NAME] & [PERSON_NAME] Wedding" at bounding box center [210, 118] width 232 height 19
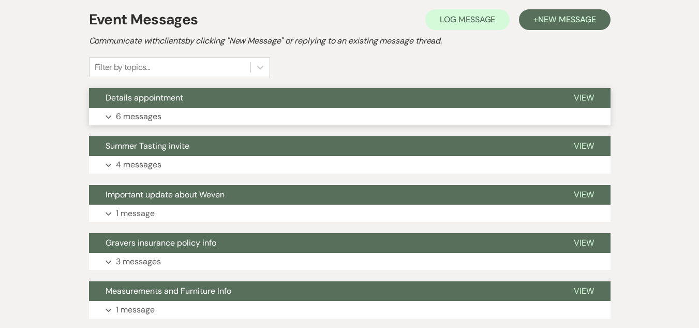
scroll to position [52, 0]
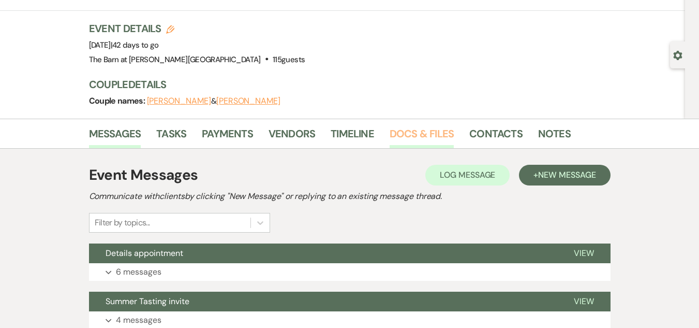
click at [429, 147] on link "Docs & Files" at bounding box center [422, 136] width 64 height 23
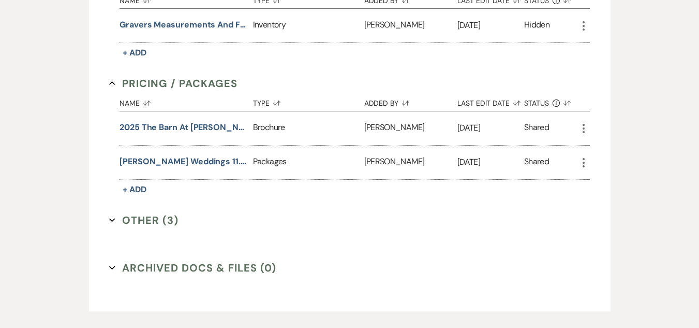
click at [153, 212] on button "Other (3) Expand" at bounding box center [143, 220] width 69 height 16
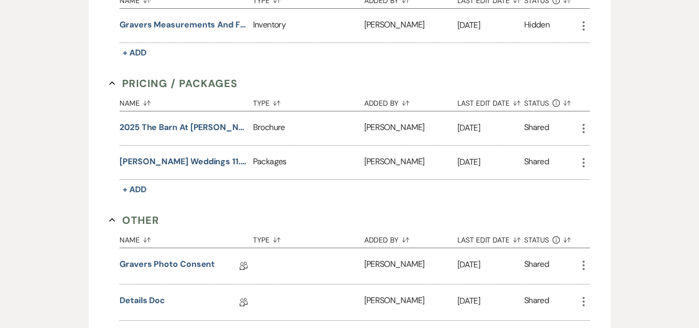
scroll to position [880, 0]
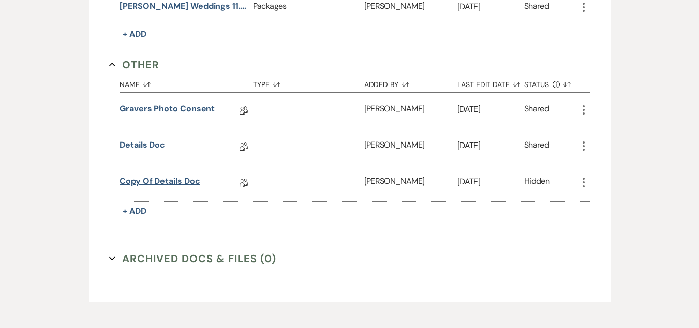
click at [164, 175] on link "Copy of Details Doc" at bounding box center [160, 183] width 80 height 16
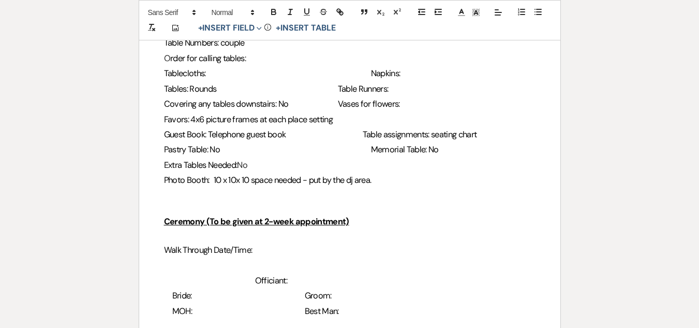
scroll to position [983, 0]
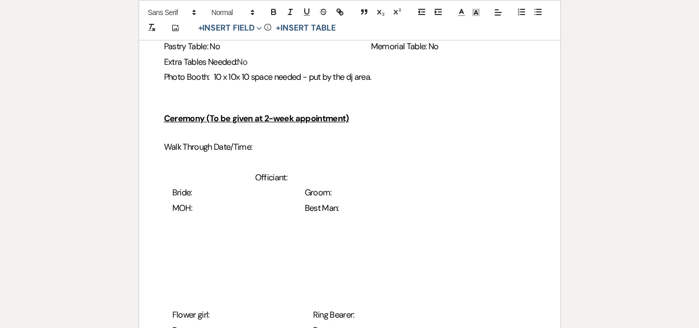
click at [271, 144] on h3 "Walk Through Date/Time:" at bounding box center [350, 146] width 372 height 15
click at [264, 211] on h3 "MOH: Best Man:" at bounding box center [350, 207] width 372 height 15
click at [188, 213] on span "MOH:" at bounding box center [182, 207] width 20 height 11
click at [192, 210] on span "MOH:" at bounding box center [182, 207] width 20 height 11
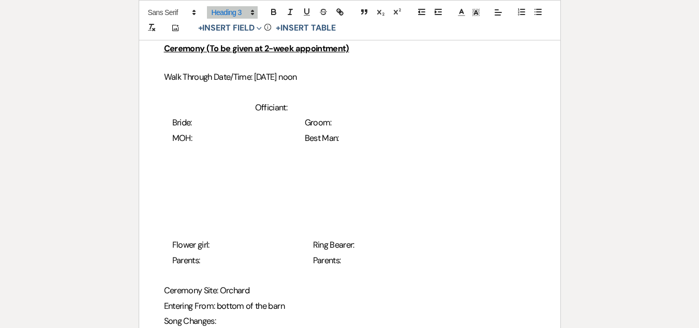
scroll to position [1035, 0]
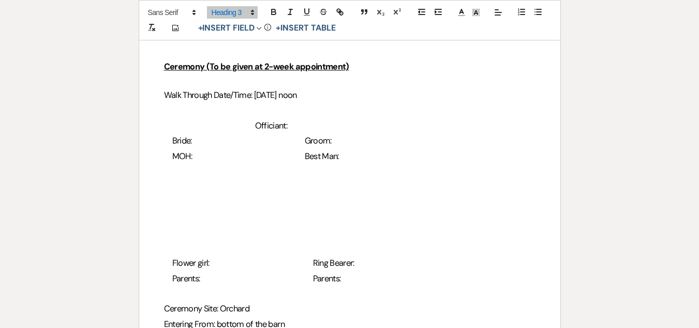
click at [192, 142] on span "Bride:" at bounding box center [182, 140] width 20 height 11
click at [378, 143] on h3 "Bride: [PERSON_NAME]:" at bounding box center [350, 140] width 372 height 15
click at [391, 155] on h3 "MOH: Best Man:" at bounding box center [350, 156] width 372 height 15
click at [192, 159] on span "MOH:" at bounding box center [182, 156] width 20 height 11
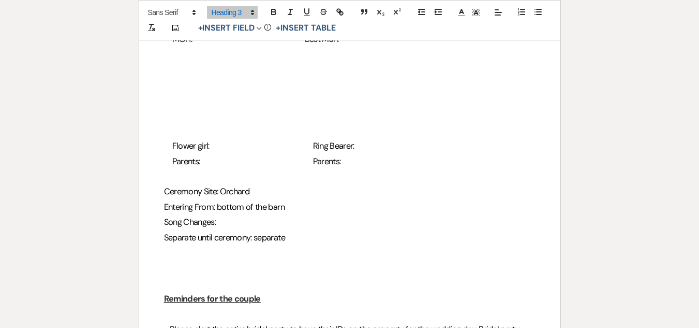
scroll to position [1087, 0]
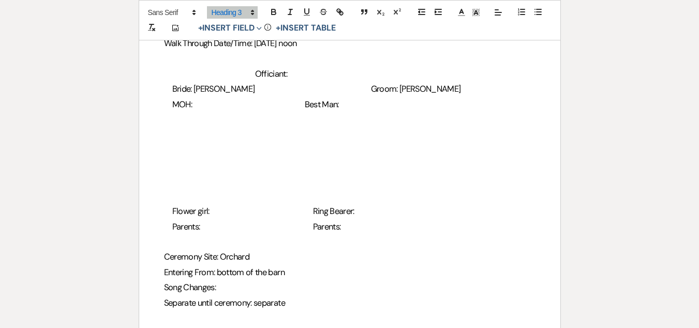
click at [284, 73] on h3 "Officiant:" at bounding box center [350, 73] width 372 height 15
click at [192, 104] on span "MOH:" at bounding box center [182, 104] width 20 height 11
click at [175, 119] on h3 at bounding box center [350, 119] width 372 height 15
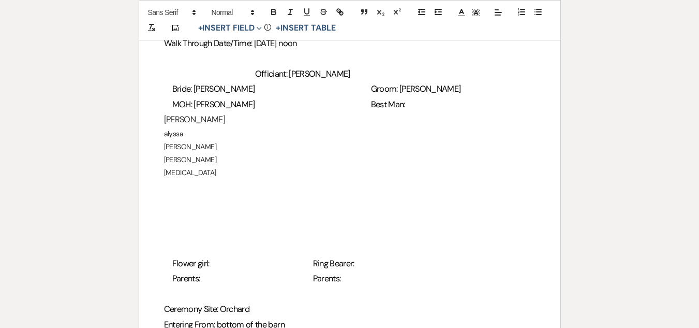
click at [387, 108] on h3 "MOH: [PERSON_NAME] Man:" at bounding box center [350, 104] width 372 height 15
click at [202, 118] on h3 "[PERSON_NAME]" at bounding box center [350, 119] width 372 height 15
click at [193, 121] on h3 "[PERSON_NAME]" at bounding box center [350, 119] width 372 height 15
click at [185, 134] on p "alyssa" at bounding box center [350, 133] width 372 height 13
click at [353, 118] on h3 "[PERSON_NAME]" at bounding box center [350, 119] width 372 height 15
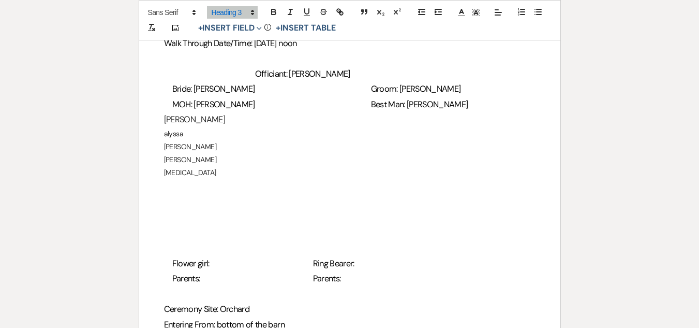
click at [359, 137] on p "alyssa" at bounding box center [350, 133] width 372 height 13
click at [193, 146] on p "[PERSON_NAME]" at bounding box center [350, 146] width 372 height 13
click at [185, 192] on h3 at bounding box center [350, 186] width 372 height 15
click at [185, 181] on h3 at bounding box center [350, 186] width 372 height 15
click at [186, 171] on p "[MEDICAL_DATA]" at bounding box center [350, 172] width 372 height 13
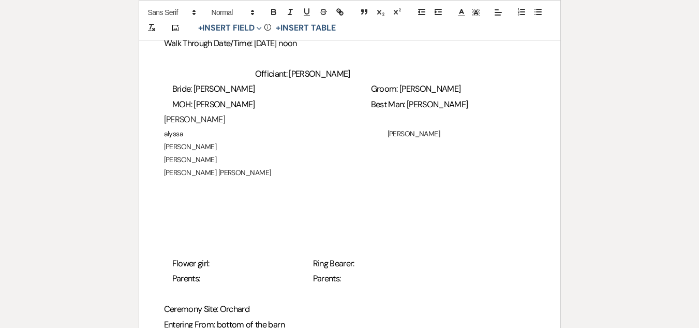
click at [230, 251] on h3 at bounding box center [350, 247] width 372 height 15
click at [210, 260] on span "Flower girl:" at bounding box center [190, 263] width 37 height 11
click at [402, 267] on h3 "Flower girl: Ring Bearer:" at bounding box center [350, 263] width 372 height 15
click at [210, 265] on span "Flower girl:" at bounding box center [190, 263] width 37 height 11
click at [205, 262] on span "Flower girl:" at bounding box center [190, 263] width 37 height 11
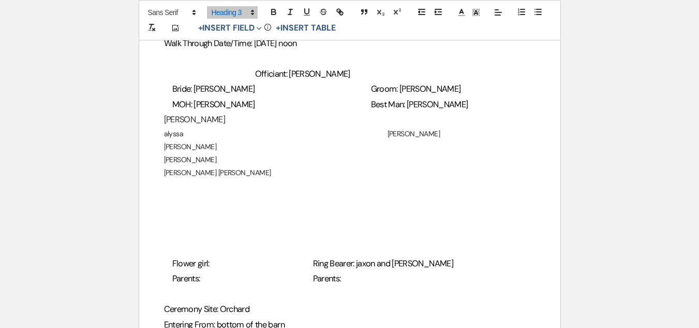
click at [210, 261] on span "Flower girl:" at bounding box center [190, 263] width 37 height 11
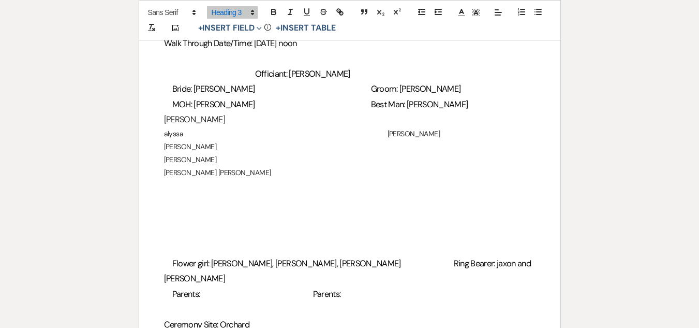
click at [168, 286] on h3 "Parents: Parents:" at bounding box center [350, 293] width 372 height 15
click at [169, 301] on h3 at bounding box center [350, 308] width 372 height 15
click at [169, 301] on h3 "bride with [PERSON_NAME]" at bounding box center [350, 308] width 372 height 15
click at [200, 288] on span "Parents:" at bounding box center [186, 293] width 28 height 11
click at [191, 288] on span "Parents:" at bounding box center [186, 293] width 28 height 11
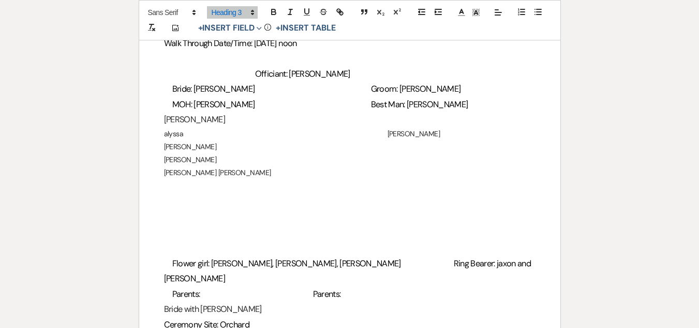
click at [199, 288] on span "Parents:" at bounding box center [186, 293] width 28 height 11
click at [200, 288] on span "Parents:" at bounding box center [186, 293] width 28 height 11
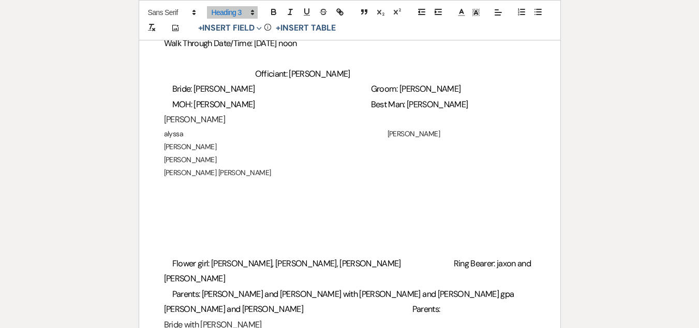
click at [278, 317] on h3 "Bride with [PERSON_NAME]" at bounding box center [350, 324] width 372 height 15
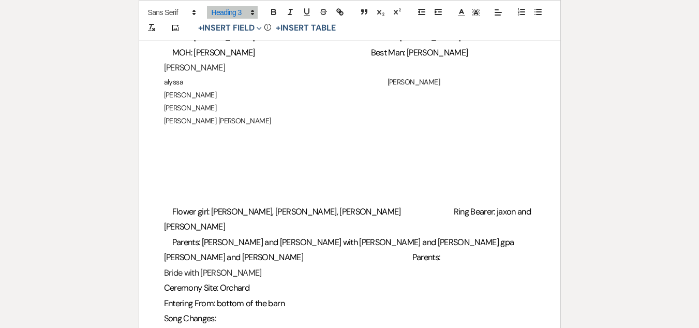
scroll to position [1242, 0]
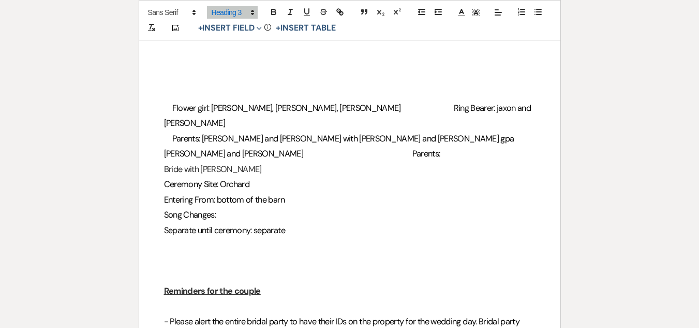
click at [211, 253] on h3 at bounding box center [350, 260] width 372 height 15
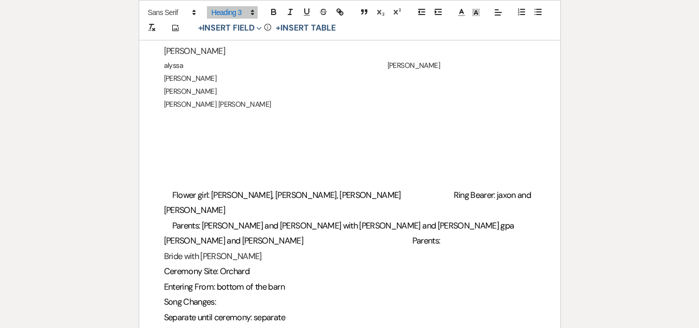
scroll to position [1139, 0]
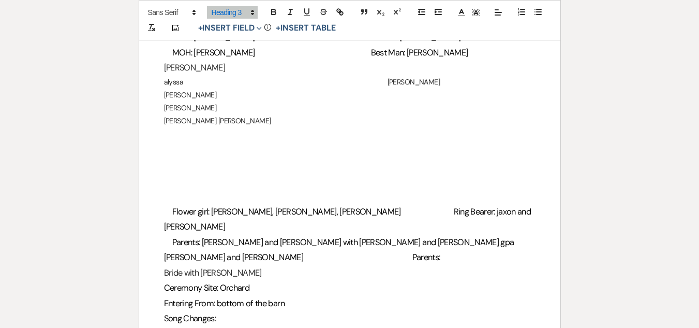
click at [167, 150] on h3 at bounding box center [350, 150] width 372 height 15
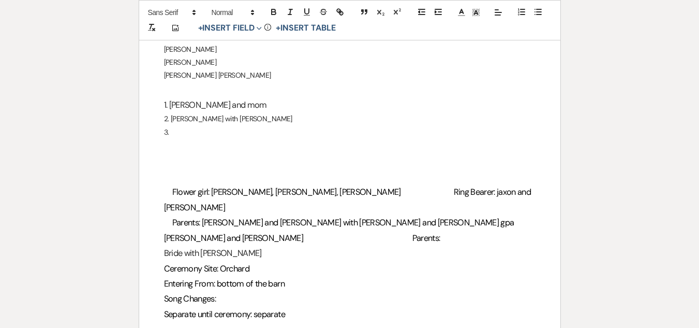
scroll to position [1191, 0]
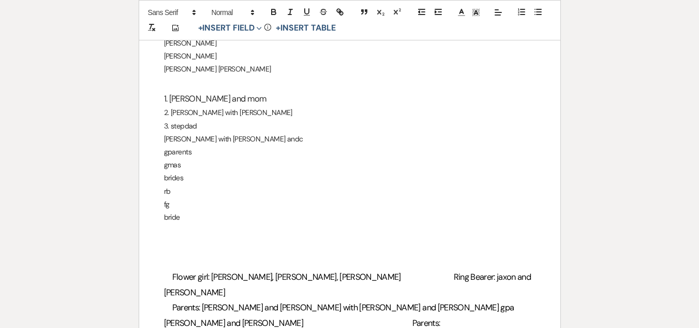
click at [250, 123] on p "3. stepdad" at bounding box center [350, 126] width 372 height 13
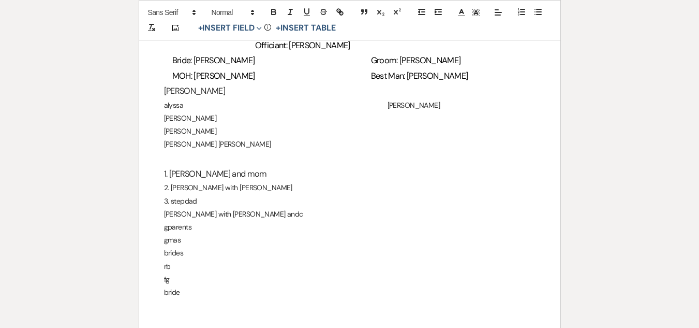
scroll to position [1139, 0]
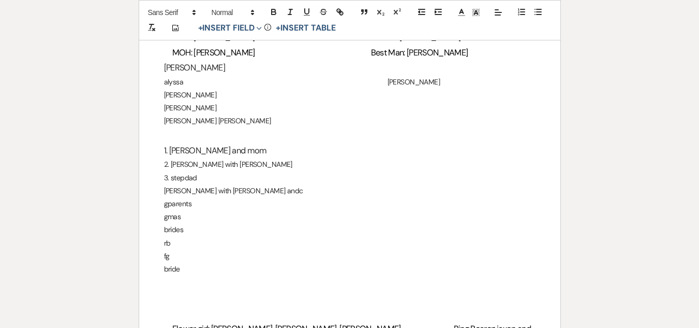
click at [223, 156] on h3 "1. [PERSON_NAME] and mom" at bounding box center [350, 150] width 372 height 15
click at [219, 152] on h3 "1. [PERSON_NAME] and mom" at bounding box center [350, 150] width 372 height 15
click at [342, 155] on h3 "1. [PERSON_NAME] and [PERSON_NAME] (mom)" at bounding box center [350, 150] width 372 height 15
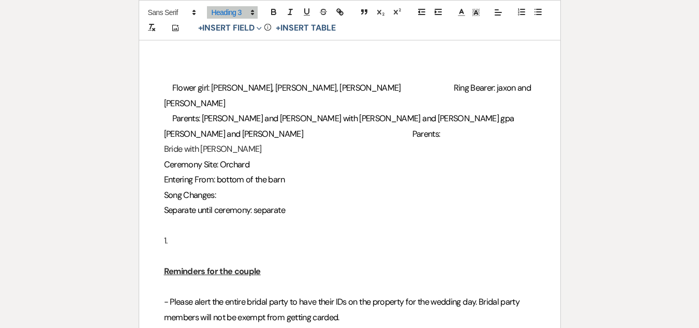
scroll to position [1398, 0]
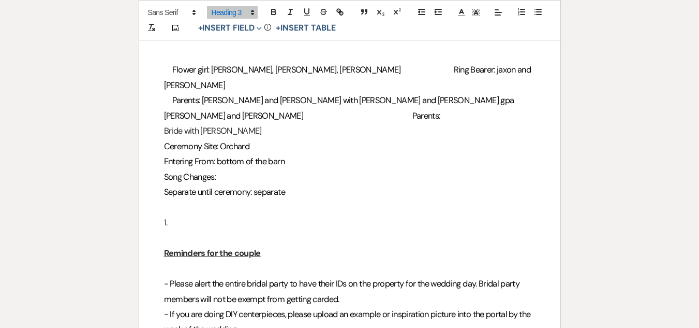
click at [181, 215] on h3 "1." at bounding box center [350, 222] width 372 height 15
click at [223, 169] on h3 "Song Changes:" at bounding box center [350, 176] width 372 height 15
click at [226, 171] on span "Song Changes: after groom, before bride" at bounding box center [235, 176] width 143 height 11
click at [258, 200] on h3 at bounding box center [350, 207] width 372 height 15
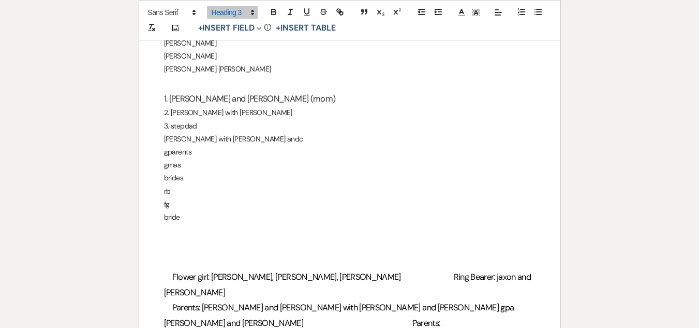
scroll to position [1139, 0]
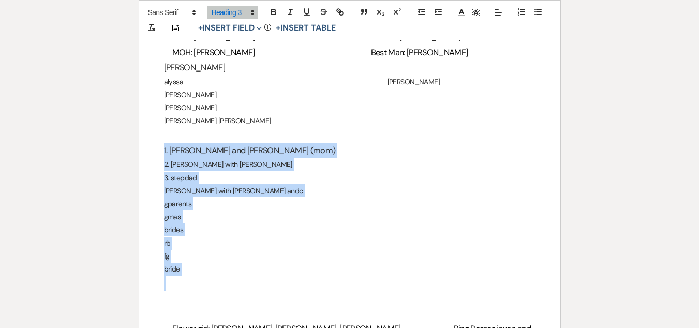
drag, startPoint x: 163, startPoint y: 153, endPoint x: 215, endPoint y: 288, distance: 145.1
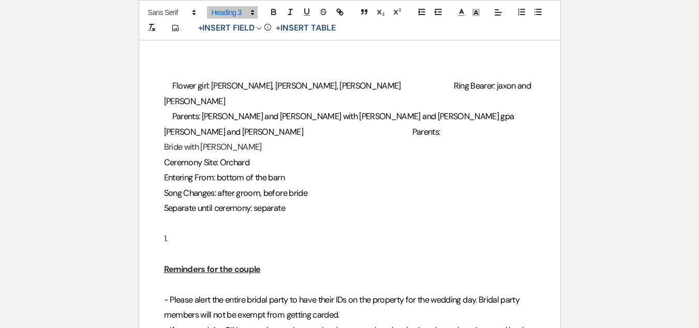
scroll to position [1346, 0]
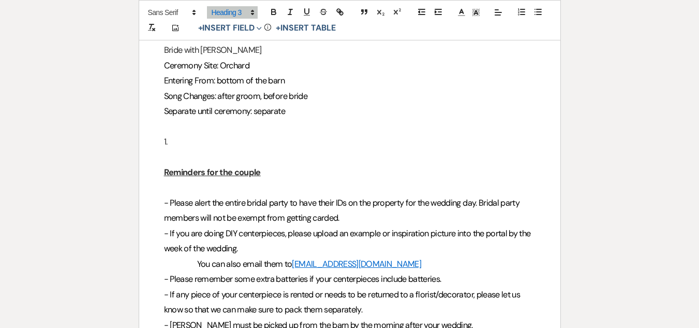
click at [173, 134] on h3 "1." at bounding box center [350, 141] width 372 height 15
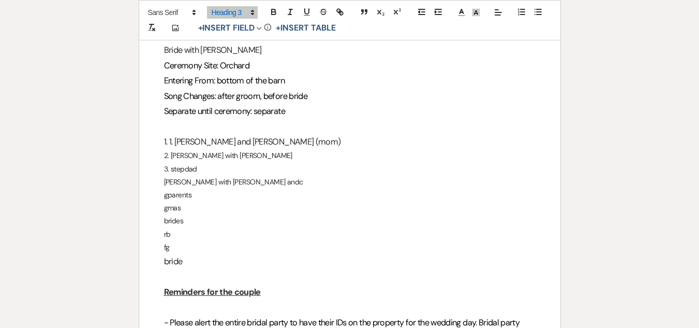
click at [170, 134] on h3 "1. 1. [PERSON_NAME] and [PERSON_NAME] (mom)" at bounding box center [350, 141] width 372 height 15
click at [356, 214] on p "brides" at bounding box center [350, 220] width 372 height 13
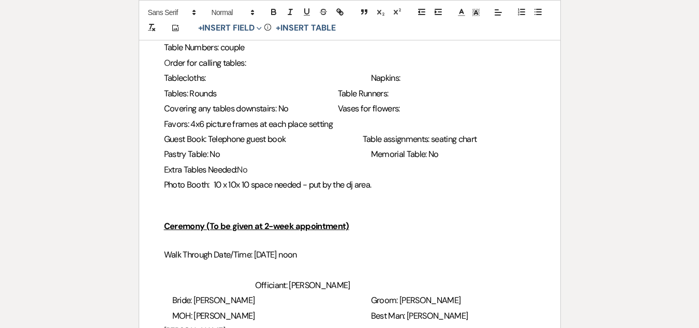
scroll to position [932, 0]
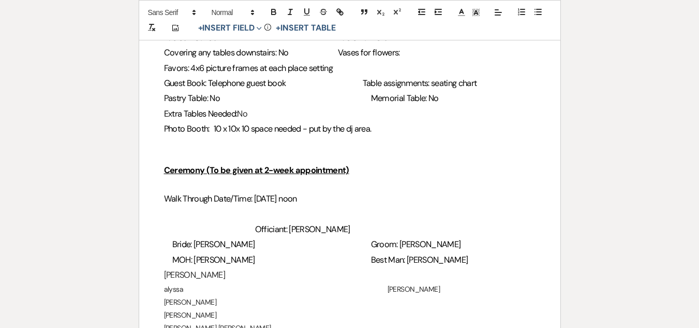
click at [205, 151] on p at bounding box center [350, 156] width 372 height 13
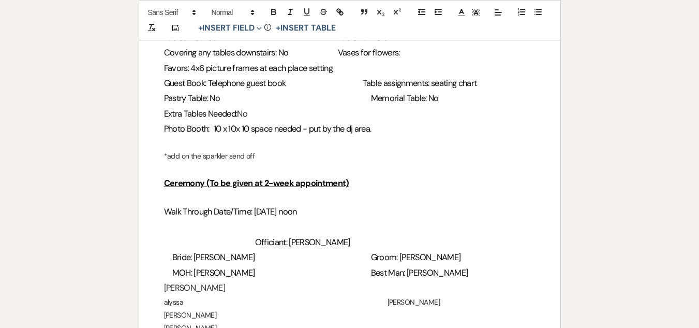
click at [481, 182] on h3 "Ceremony (To be given at 2-week appointment)" at bounding box center [350, 182] width 372 height 15
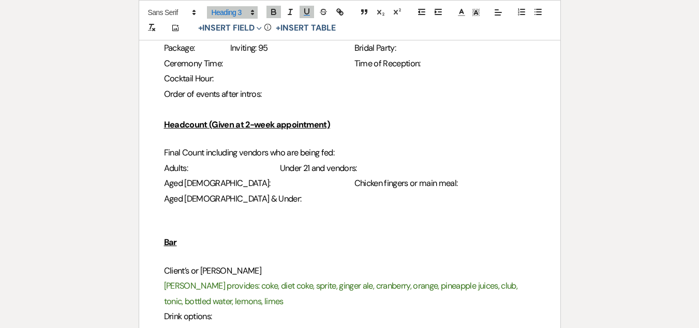
scroll to position [362, 0]
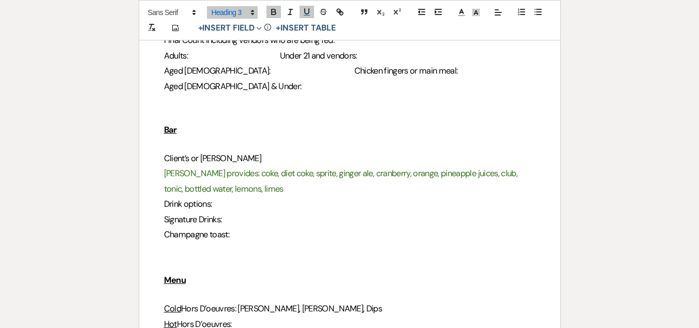
click at [212, 208] on span "Drink options:" at bounding box center [188, 203] width 48 height 11
click at [174, 236] on span "Champagne toast:" at bounding box center [197, 234] width 66 height 11
click at [180, 239] on span "Champagne toast:" at bounding box center [197, 234] width 66 height 11
click at [178, 249] on h3 at bounding box center [350, 249] width 372 height 15
click at [178, 249] on h3 "high noons and surf sides" at bounding box center [350, 249] width 372 height 15
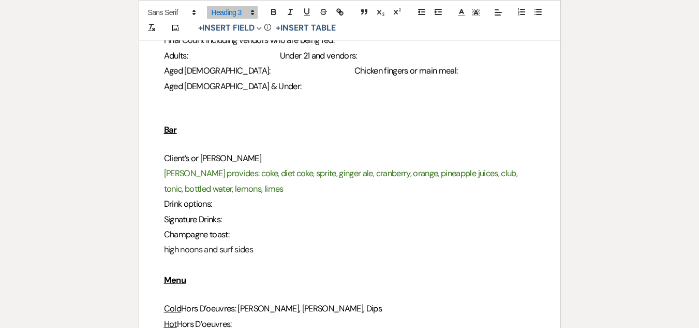
click at [182, 251] on h3 "high noons and surf sides" at bounding box center [350, 249] width 372 height 15
click at [269, 246] on h3 "high Noons and surf sides" at bounding box center [350, 249] width 372 height 15
click at [164, 247] on h3 "high Noons and surf sides" at bounding box center [350, 249] width 372 height 15
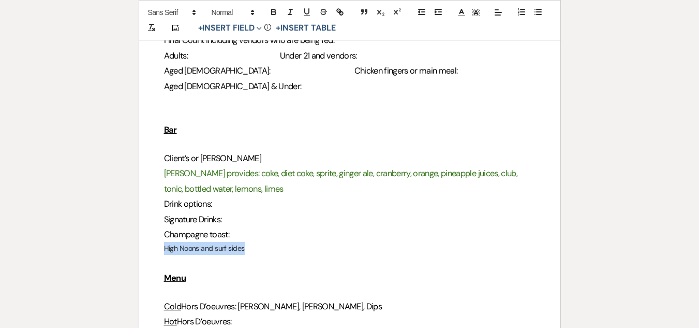
drag, startPoint x: 202, startPoint y: 244, endPoint x: 140, endPoint y: 244, distance: 62.1
click at [216, 11] on span at bounding box center [232, 12] width 51 height 12
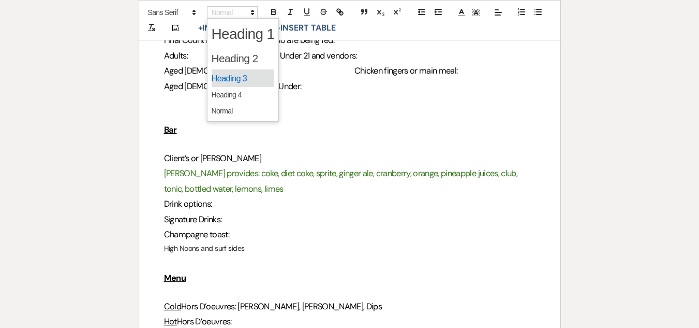
click at [230, 84] on span at bounding box center [243, 78] width 63 height 18
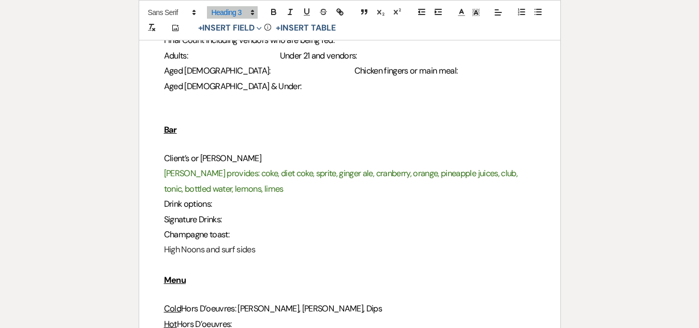
click at [298, 199] on h3 "Drink options:" at bounding box center [350, 203] width 372 height 15
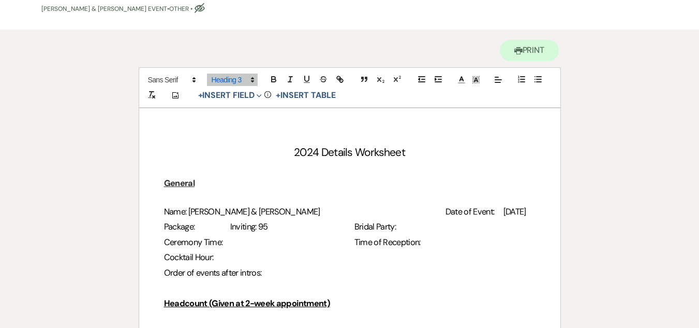
scroll to position [0, 0]
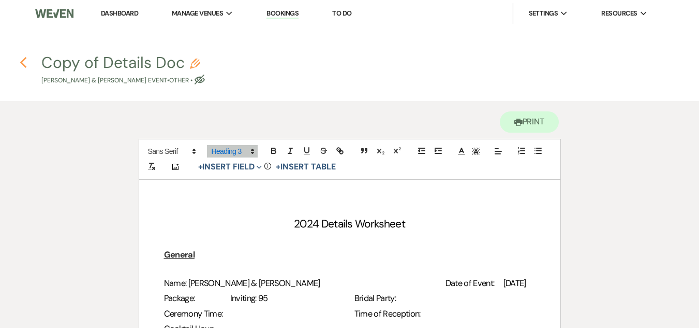
click at [20, 58] on icon "Previous" at bounding box center [24, 62] width 8 height 12
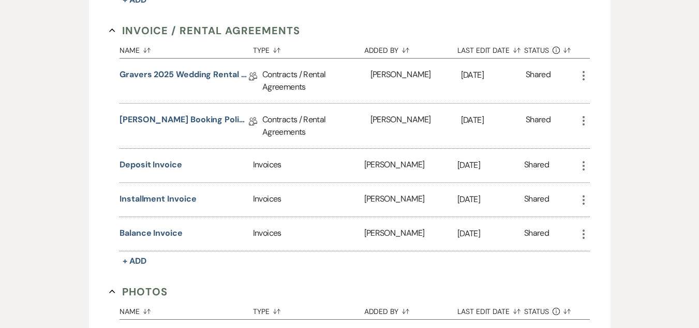
scroll to position [52, 0]
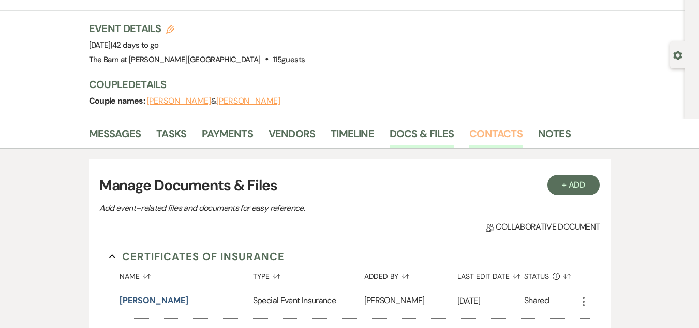
click at [488, 129] on link "Contacts" at bounding box center [495, 136] width 53 height 23
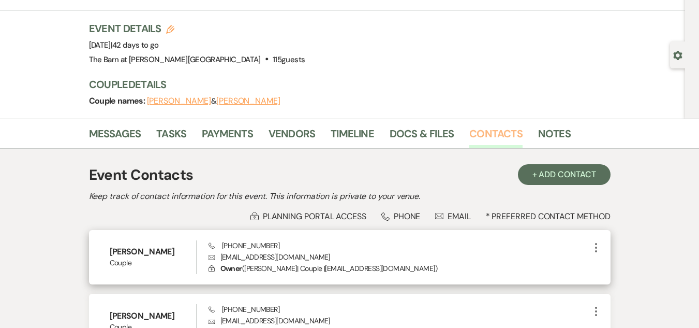
scroll to position [164, 0]
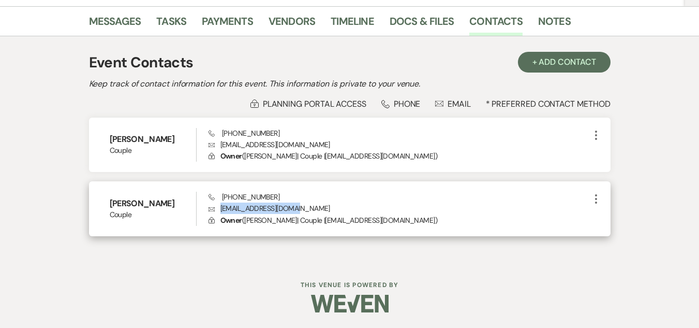
drag, startPoint x: 309, startPoint y: 208, endPoint x: 221, endPoint y: 208, distance: 88.0
click at [221, 208] on p "Envelope [EMAIL_ADDRESS][DOMAIN_NAME]" at bounding box center [399, 207] width 381 height 11
copy p "[EMAIL_ADDRESS][DOMAIN_NAME]"
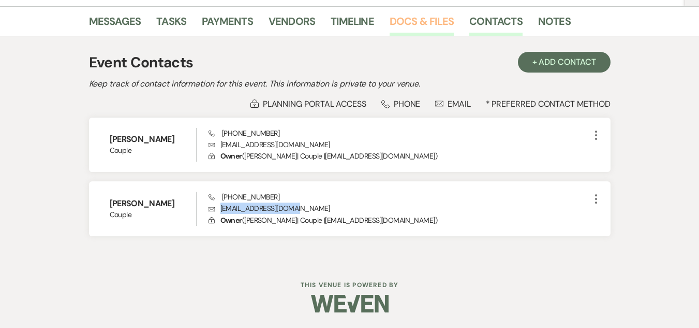
click at [442, 23] on link "Docs & Files" at bounding box center [422, 24] width 64 height 23
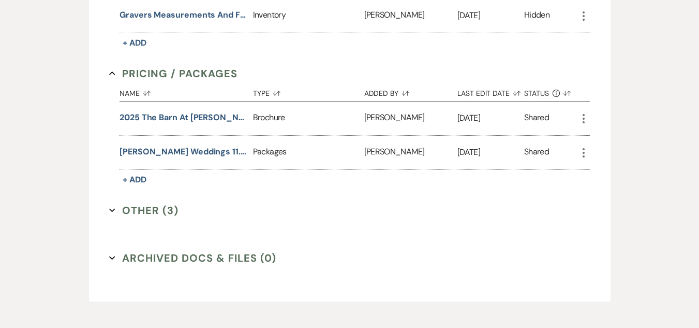
scroll to position [776, 0]
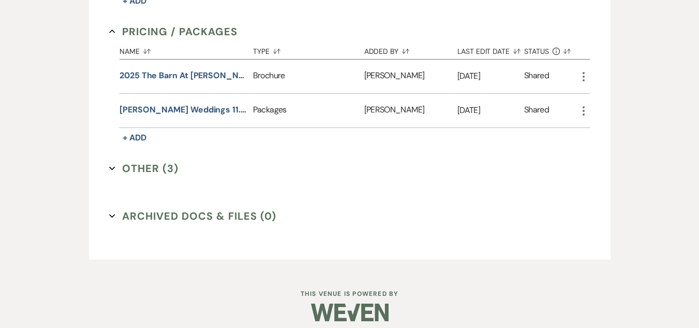
click at [140, 160] on button "Other (3) Expand" at bounding box center [143, 168] width 69 height 16
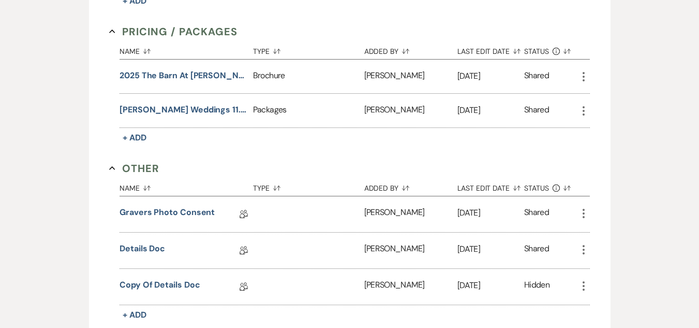
click at [585, 243] on icon "More" at bounding box center [584, 249] width 12 height 12
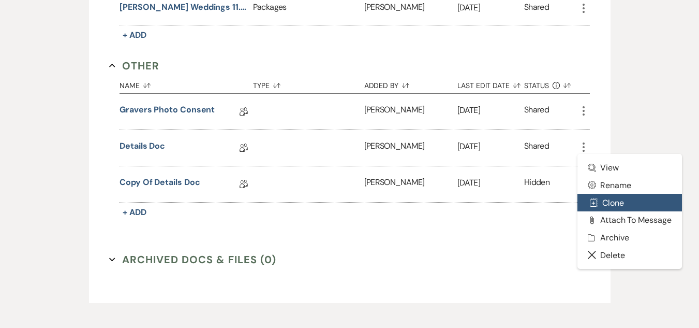
scroll to position [880, 0]
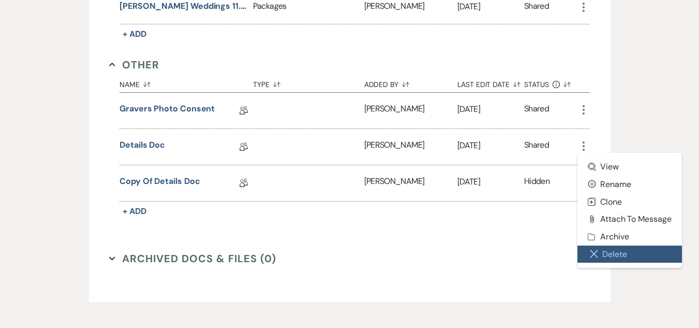
click at [614, 245] on button "Close Delete X Delete" at bounding box center [630, 254] width 105 height 18
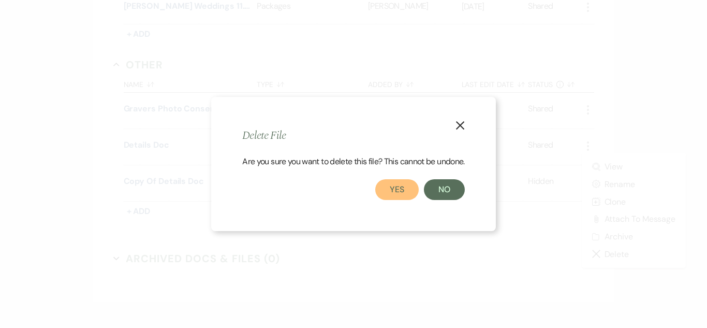
click at [398, 187] on button "Yes" at bounding box center [396, 189] width 43 height 21
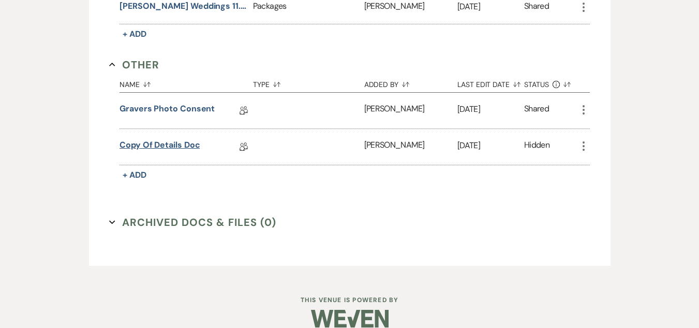
click at [172, 139] on link "Copy of Details Doc" at bounding box center [160, 147] width 80 height 16
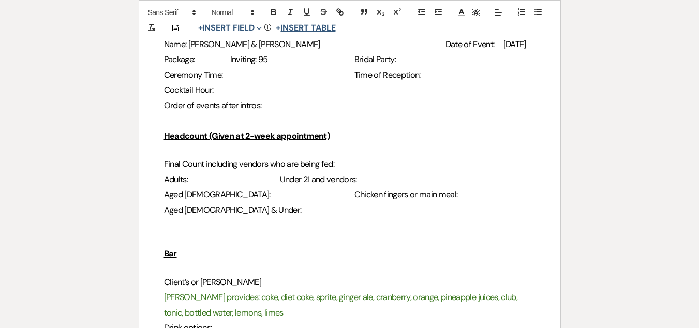
scroll to position [259, 0]
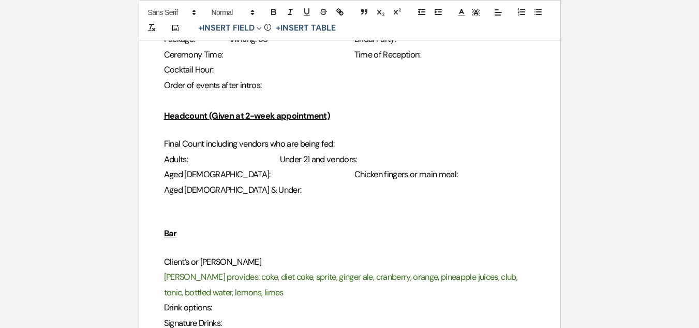
click at [306, 174] on h3 "Aged [DEMOGRAPHIC_DATA]: Chicken fingers or main meal:" at bounding box center [350, 174] width 372 height 15
click at [304, 198] on h3 at bounding box center [350, 204] width 372 height 15
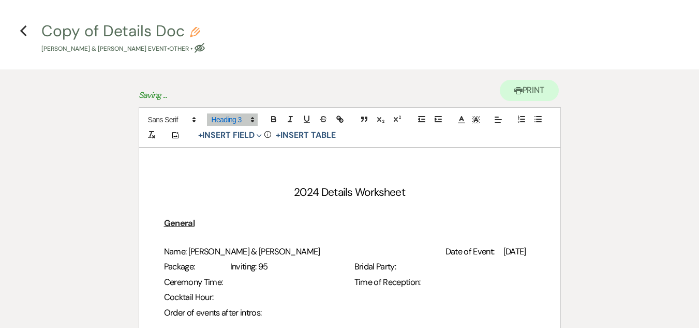
scroll to position [0, 0]
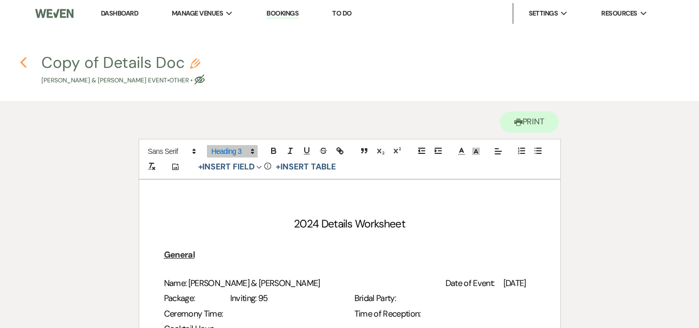
click at [24, 64] on icon "Previous" at bounding box center [24, 62] width 8 height 12
